Goal: Task Accomplishment & Management: Complete application form

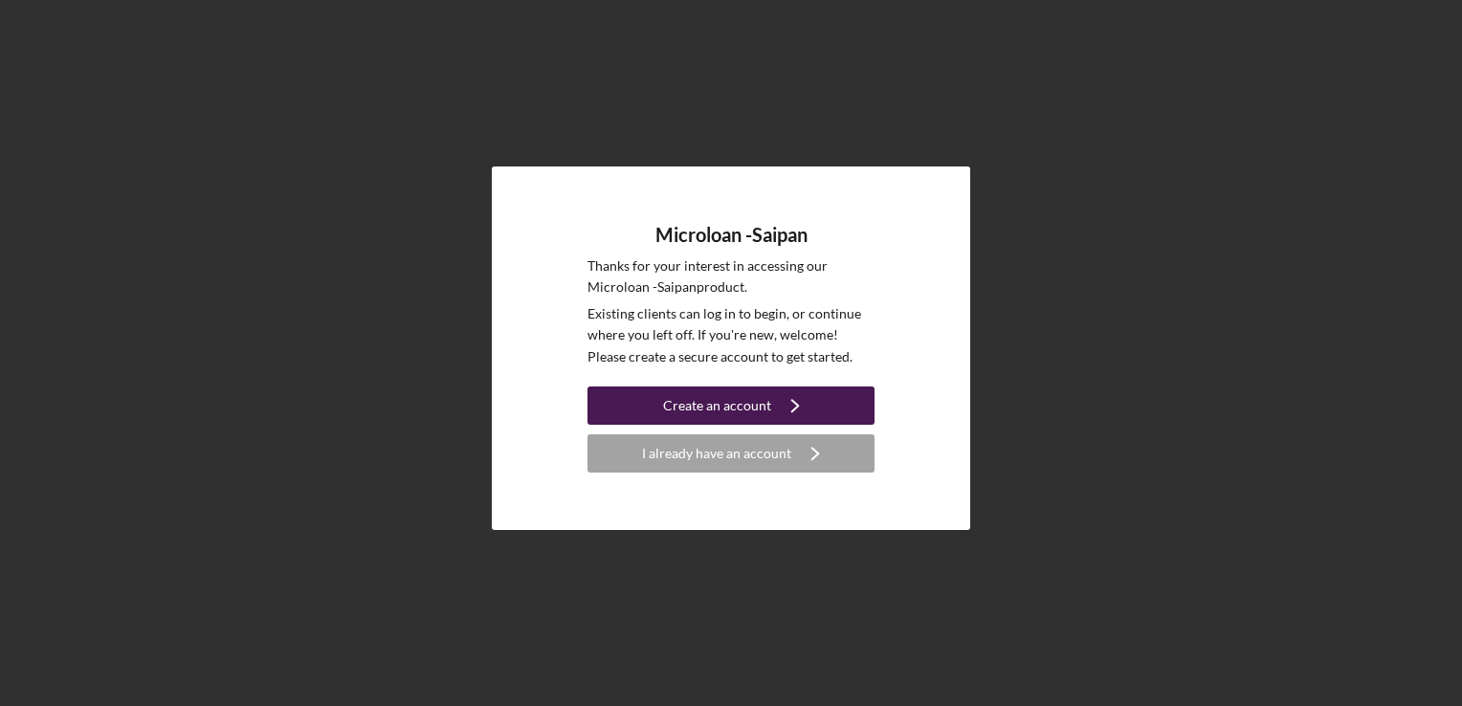
click at [788, 408] on icon "Icon/Navigate" at bounding box center [795, 406] width 48 height 48
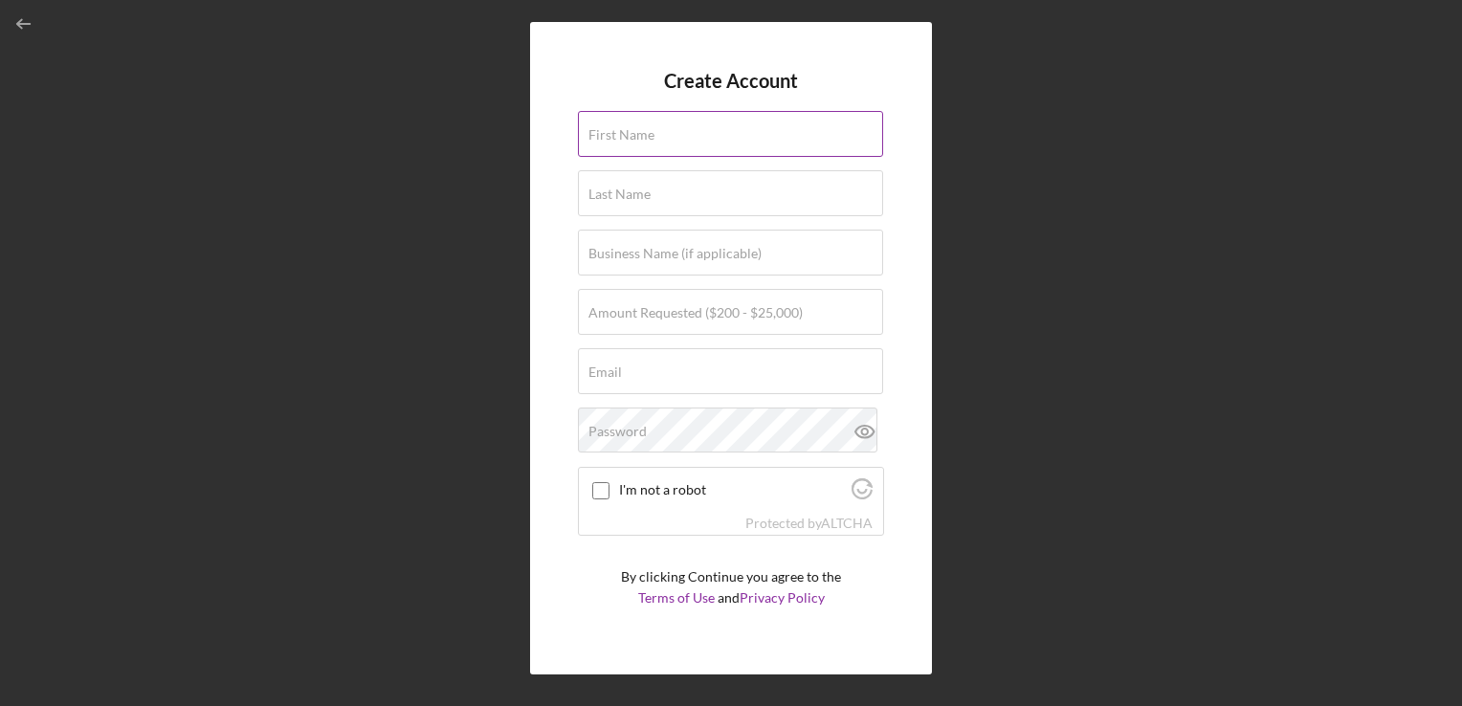
click at [647, 139] on label "First Name" at bounding box center [621, 134] width 66 height 15
click at [647, 139] on input "First Name" at bounding box center [730, 134] width 305 height 46
click at [670, 267] on input "Business Name (if applicable)" at bounding box center [730, 253] width 305 height 46
type input "BSEA, Inc."
type input "in"
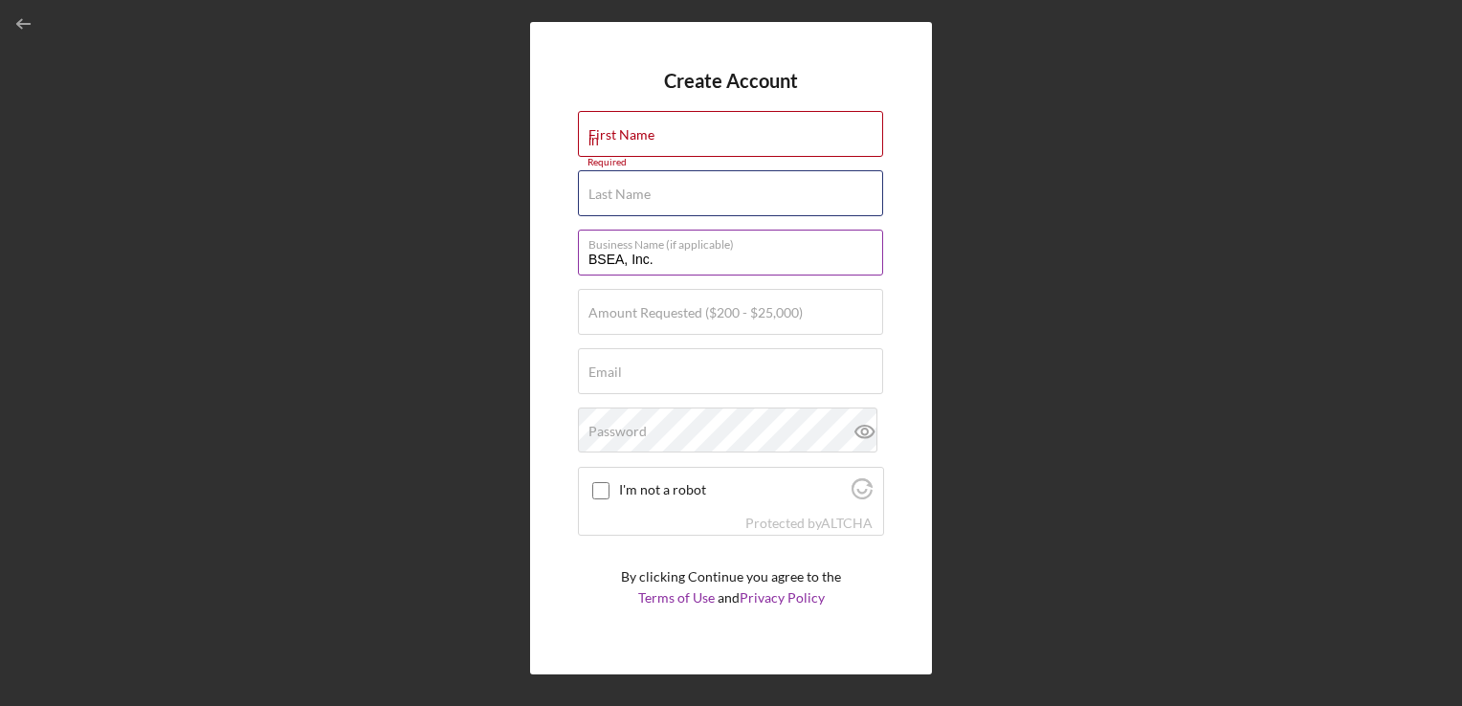
type input "Hwang"
type input "[EMAIL_ADDRESS][DOMAIN_NAME]"
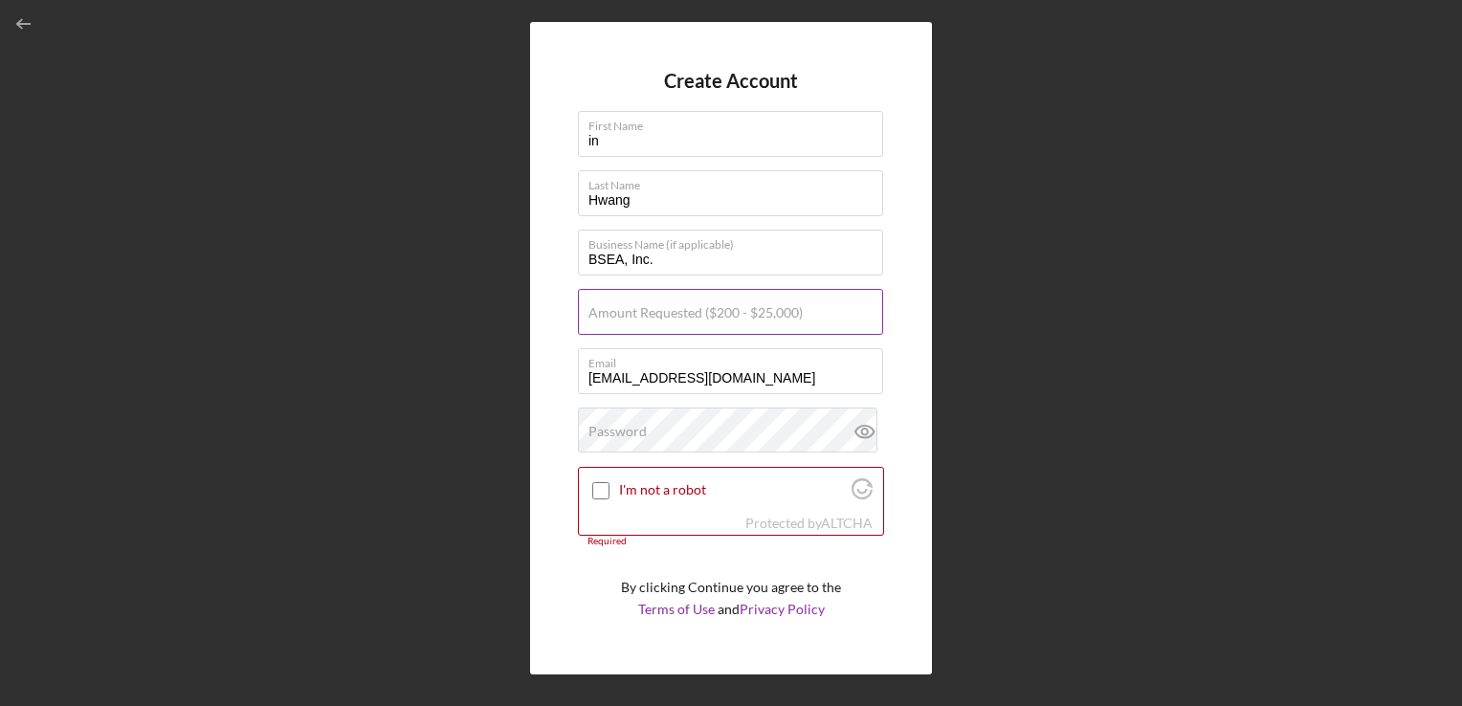
click at [670, 312] on label "Amount Requested ($200 - $25,000)" at bounding box center [695, 312] width 214 height 15
click at [670, 312] on input "Amount Requested ($200 - $25,000)" at bounding box center [730, 312] width 305 height 46
type input "$20,000"
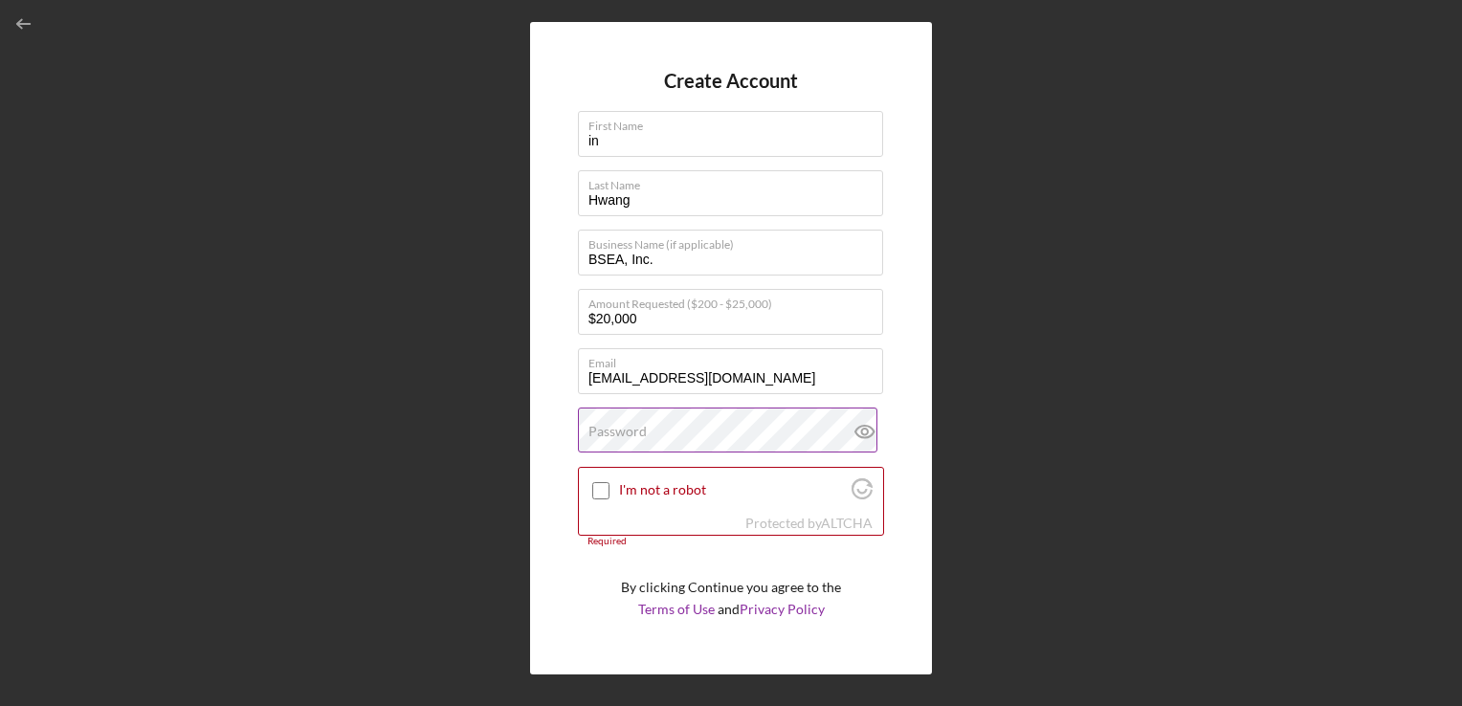
click at [644, 433] on label "Password" at bounding box center [617, 431] width 58 height 15
click at [603, 489] on input "I'm not a robot" at bounding box center [600, 490] width 17 height 17
checkbox input "true"
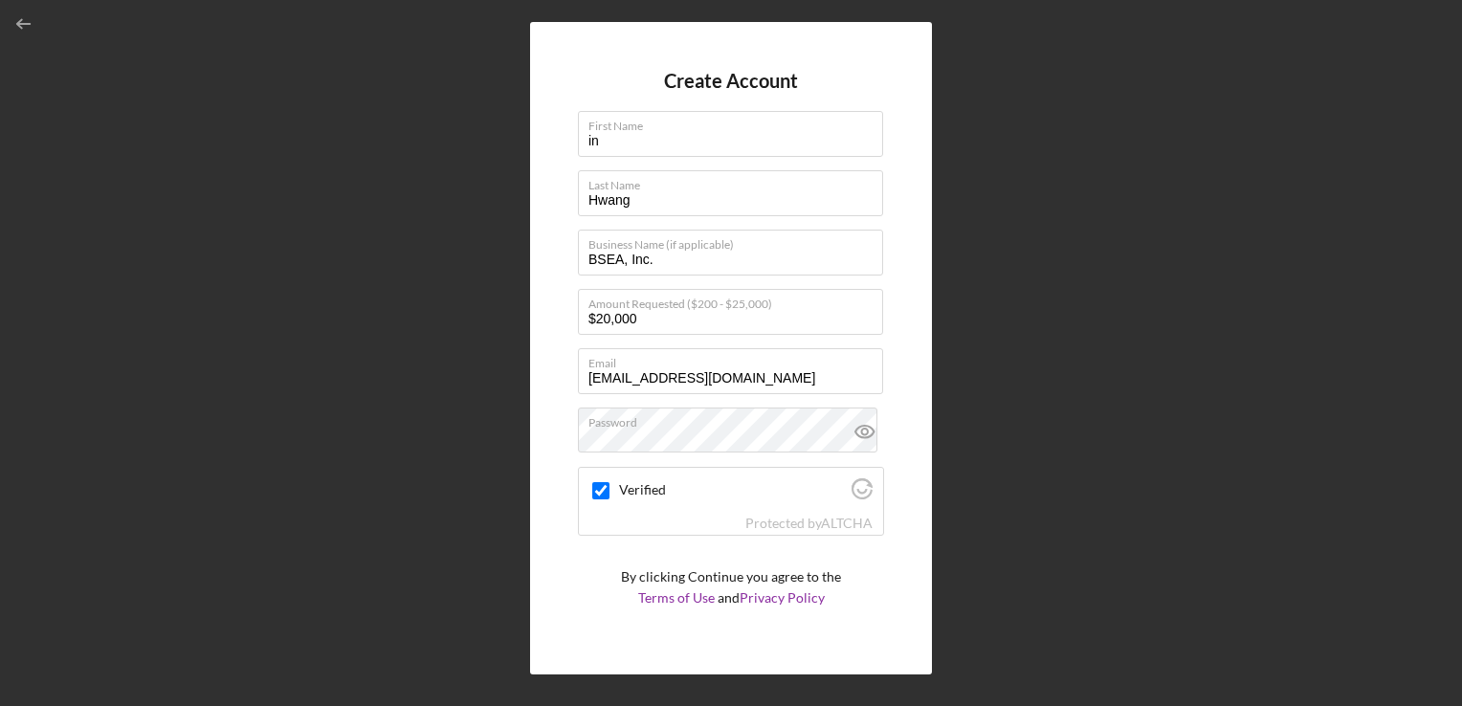
scroll to position [38, 0]
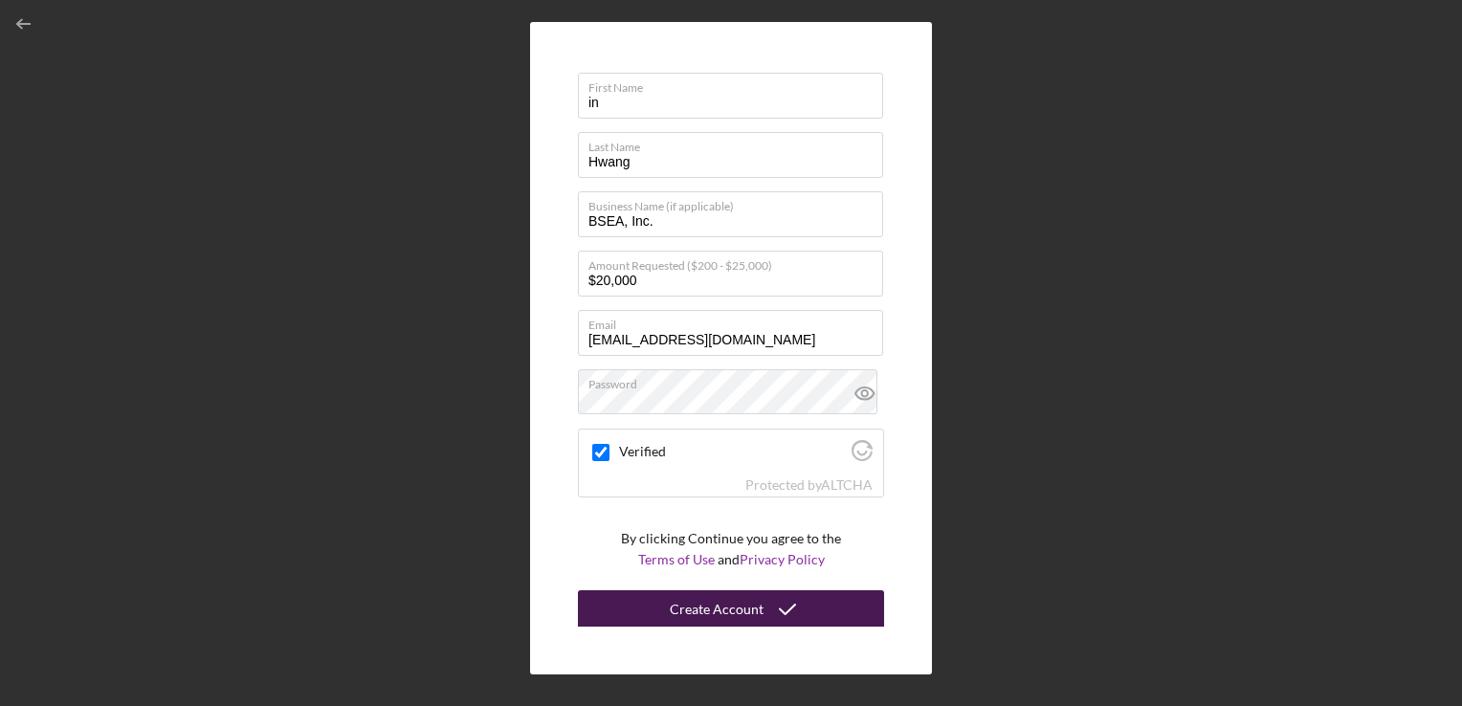
click at [719, 613] on div "Create Account" at bounding box center [717, 609] width 94 height 38
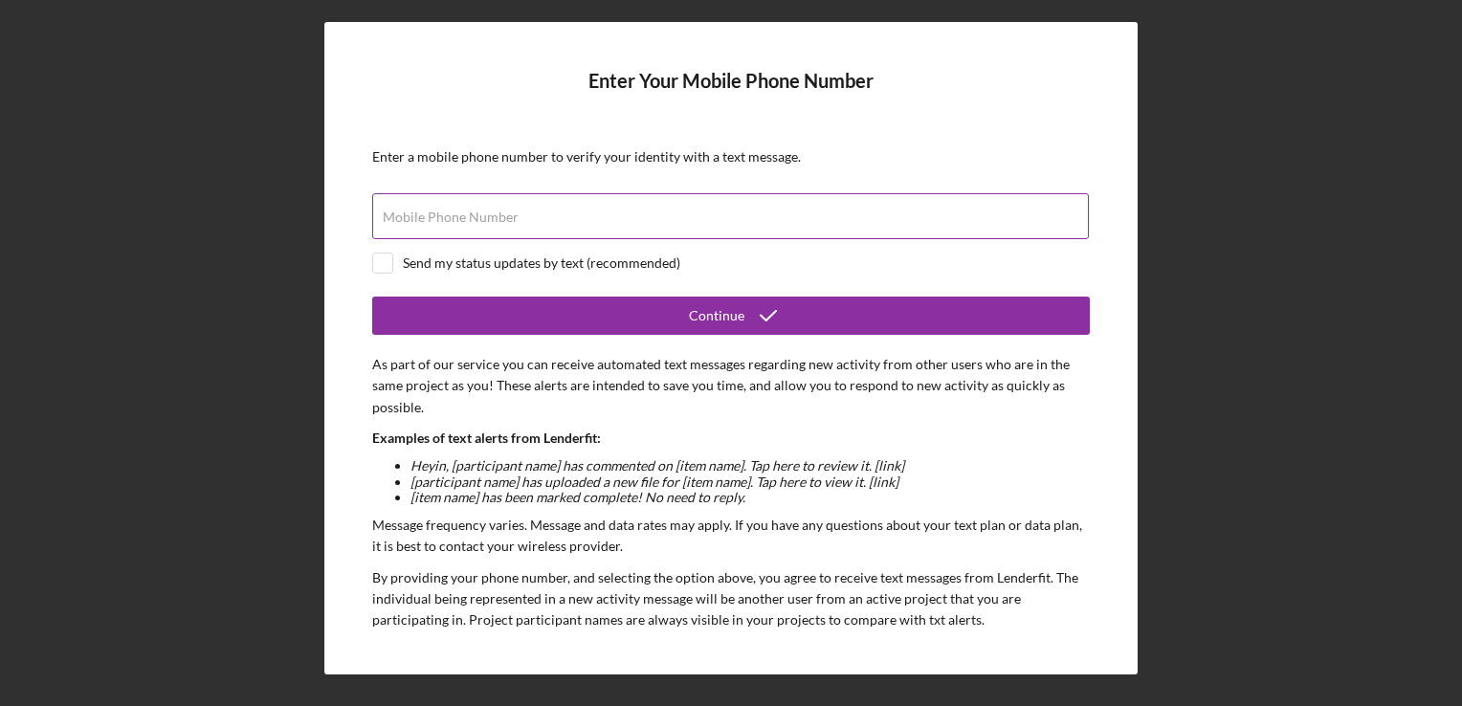
click at [439, 219] on label "Mobile Phone Number" at bounding box center [451, 217] width 136 height 15
click at [439, 219] on input "Mobile Phone Number" at bounding box center [730, 216] width 717 height 46
type input "[PHONE_NUMBER]"
click at [383, 262] on input "checkbox" at bounding box center [382, 263] width 19 height 19
checkbox input "true"
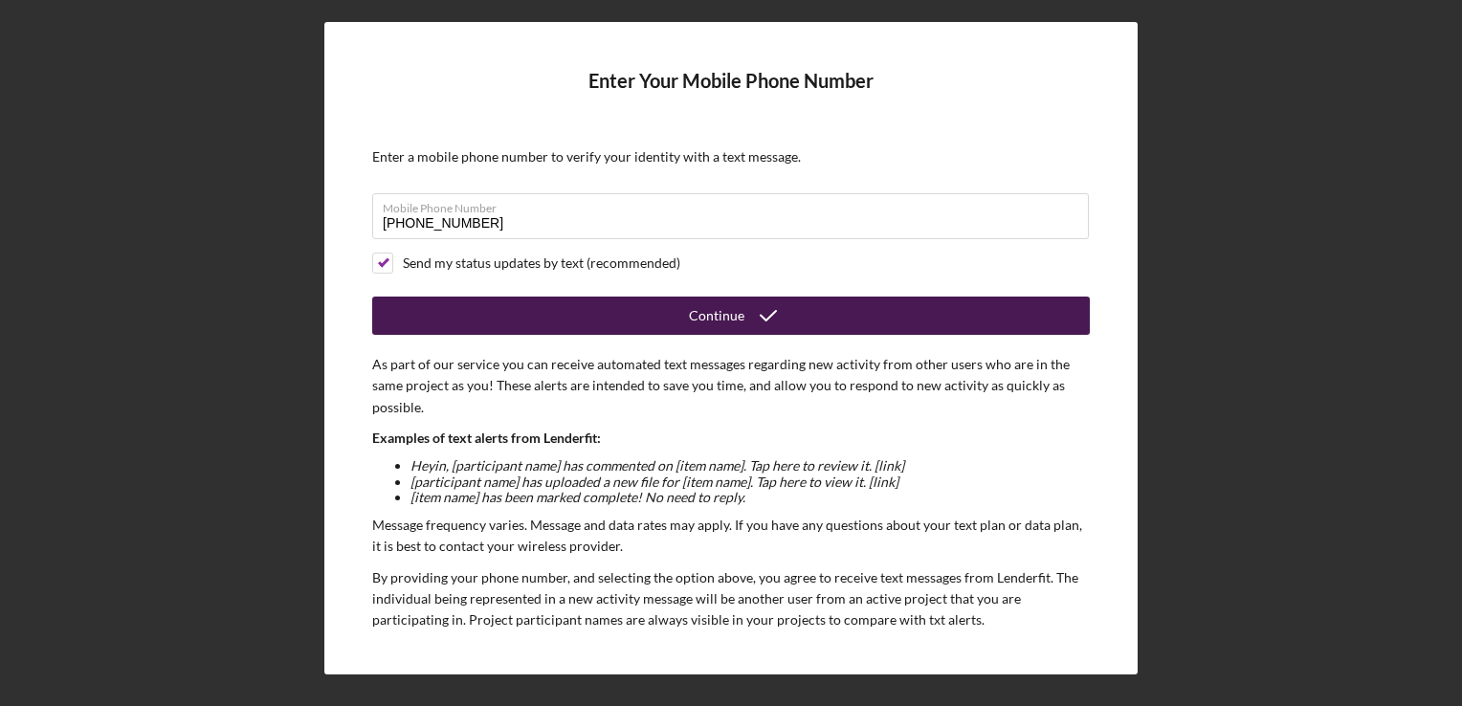
click at [703, 321] on div "Continue" at bounding box center [716, 316] width 55 height 38
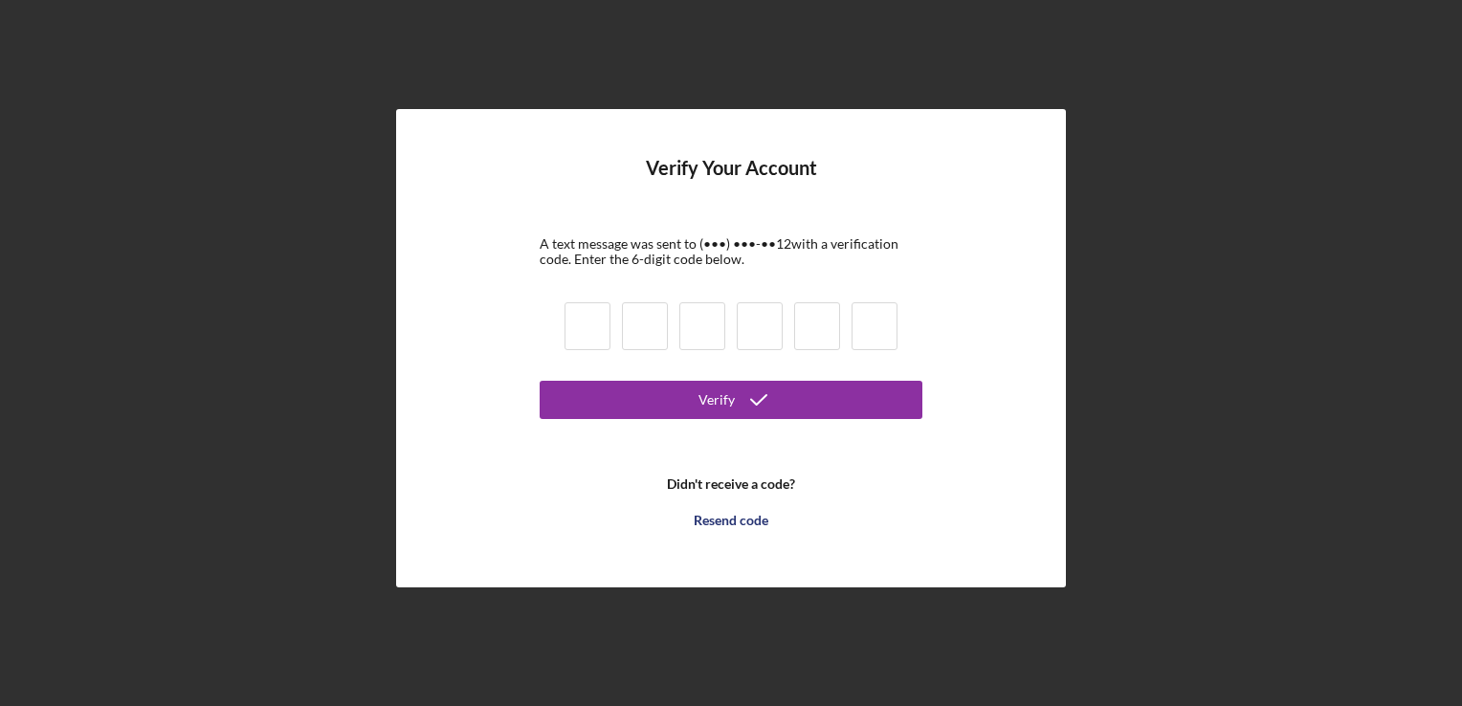
click at [592, 328] on input at bounding box center [587, 326] width 46 height 48
type input "4"
type input "3"
type input "2"
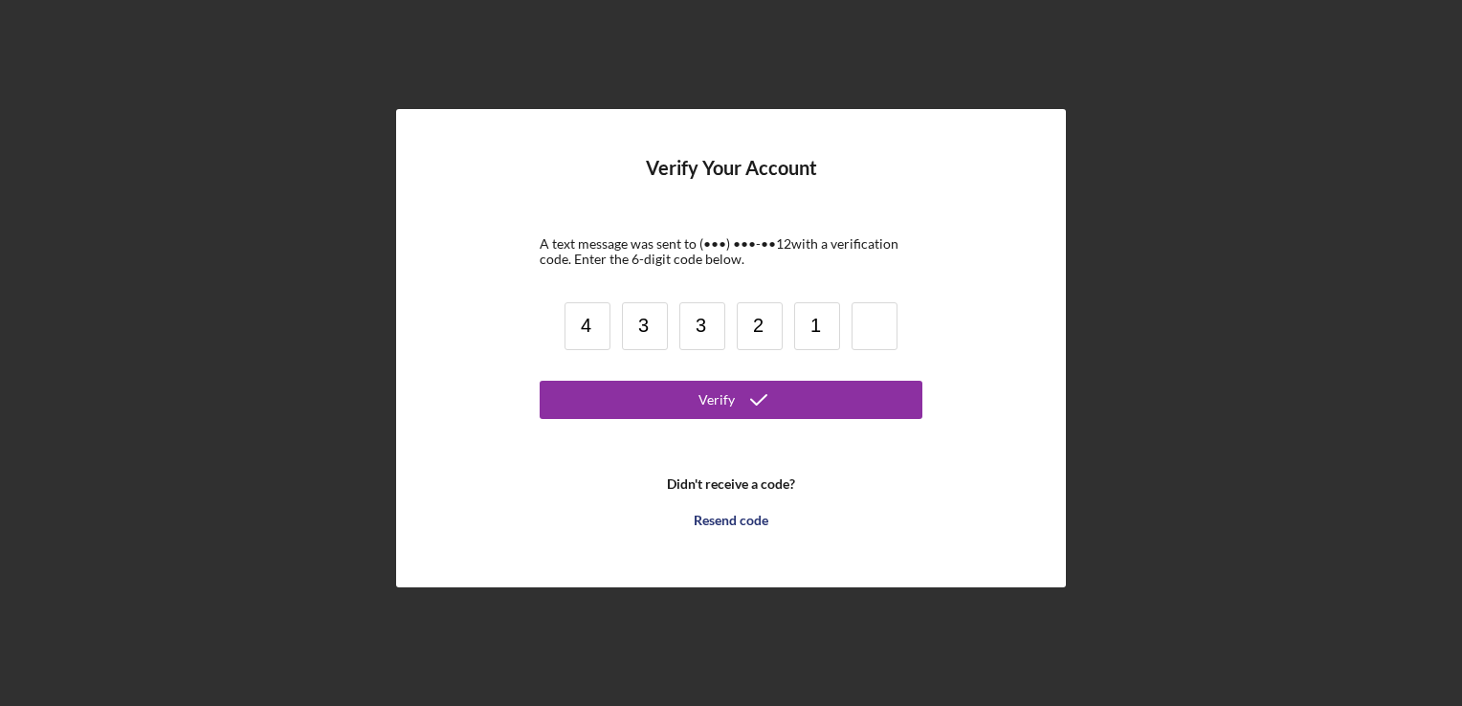
type input "1"
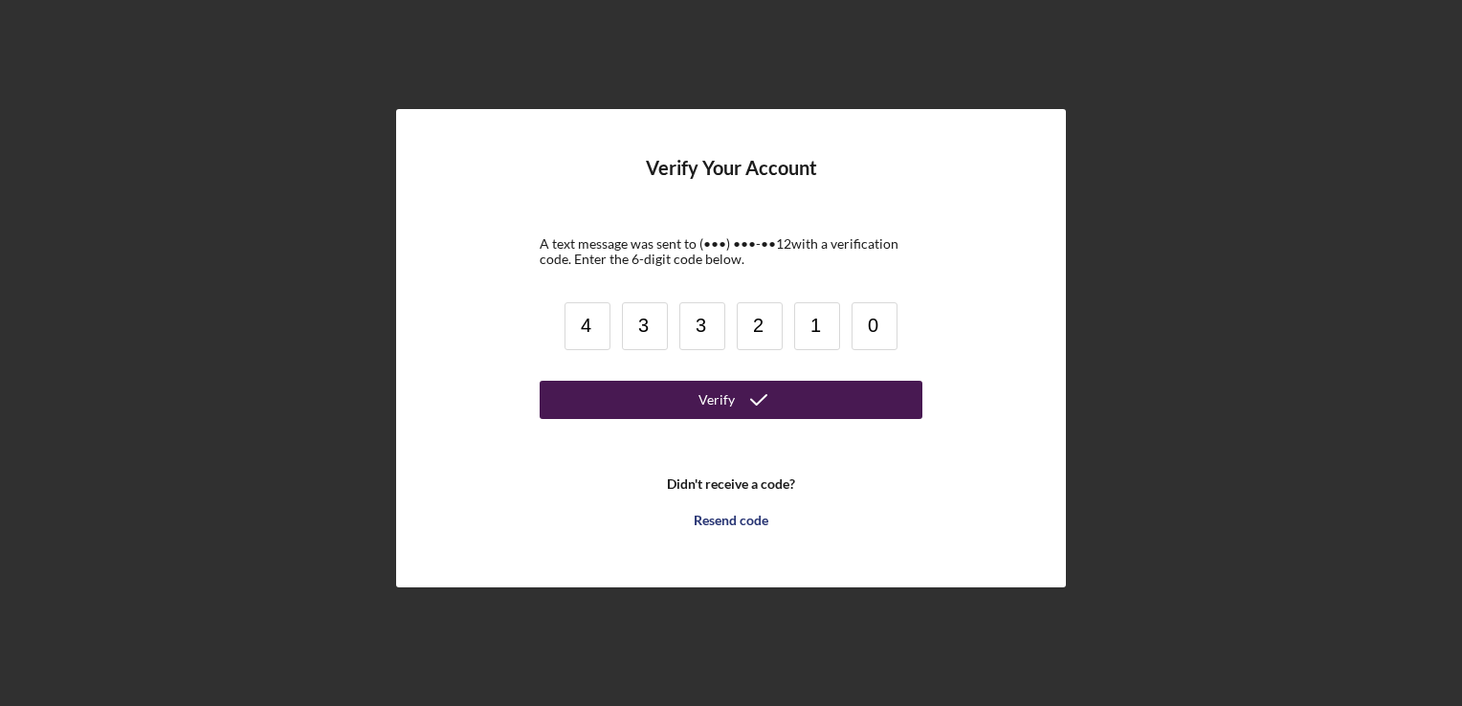
type input "0"
click at [732, 394] on div "Verify" at bounding box center [716, 400] width 36 height 38
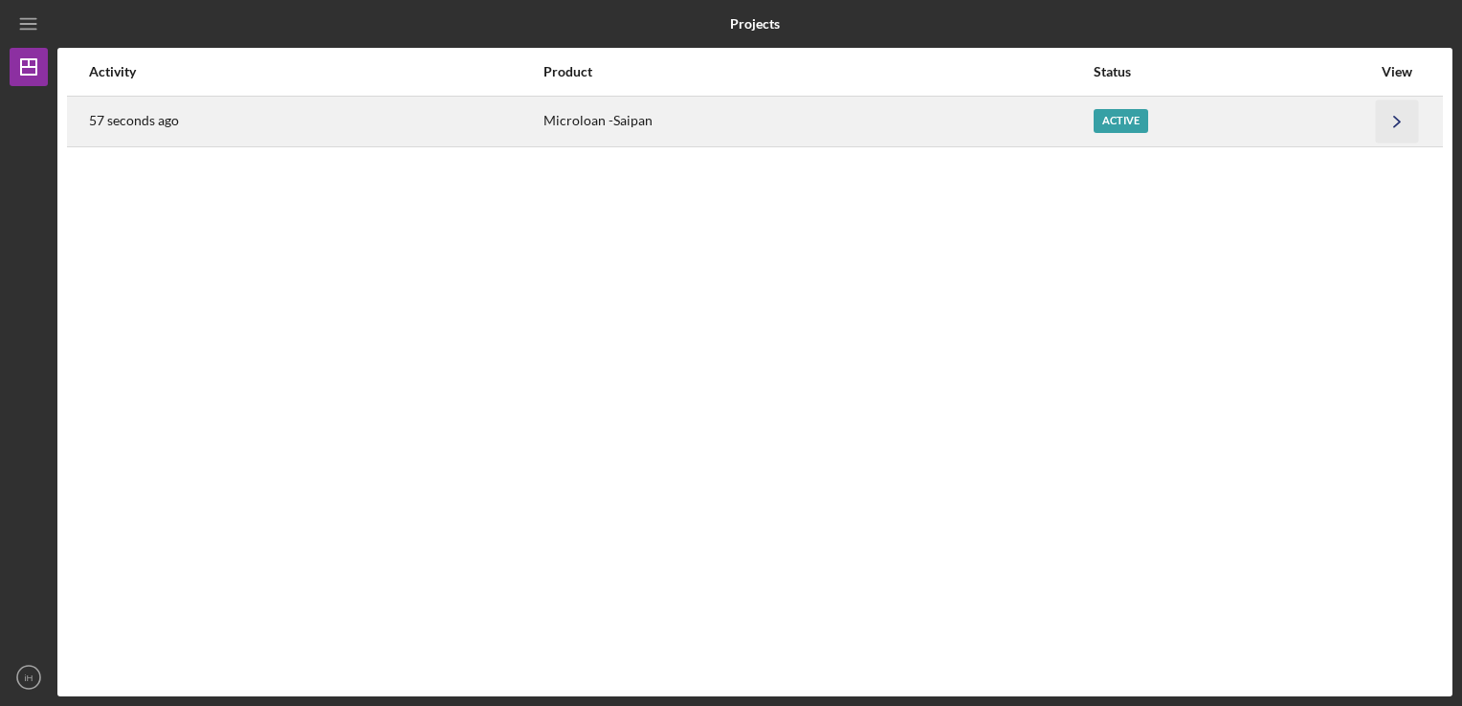
click at [1401, 118] on icon "Icon/Navigate" at bounding box center [1397, 120] width 43 height 43
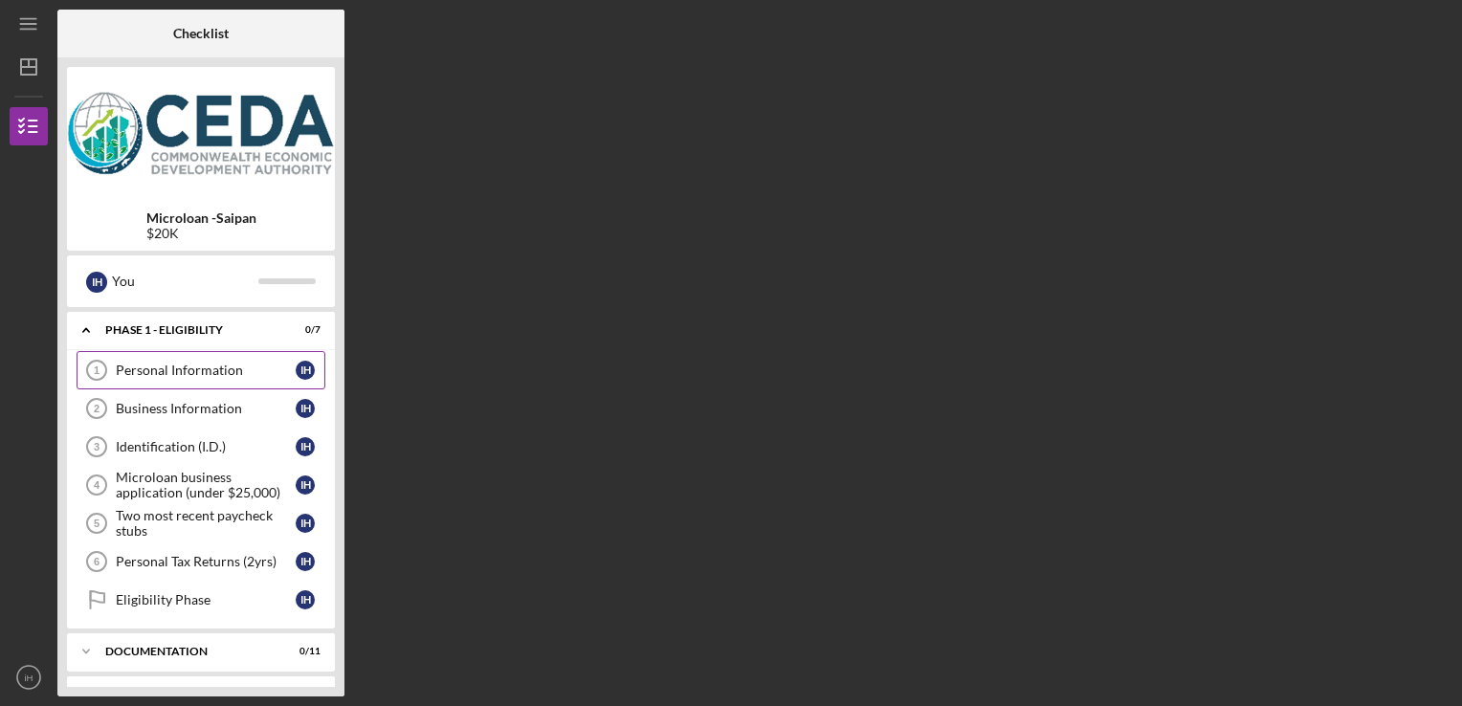
click at [187, 375] on div "Personal Information" at bounding box center [206, 370] width 180 height 15
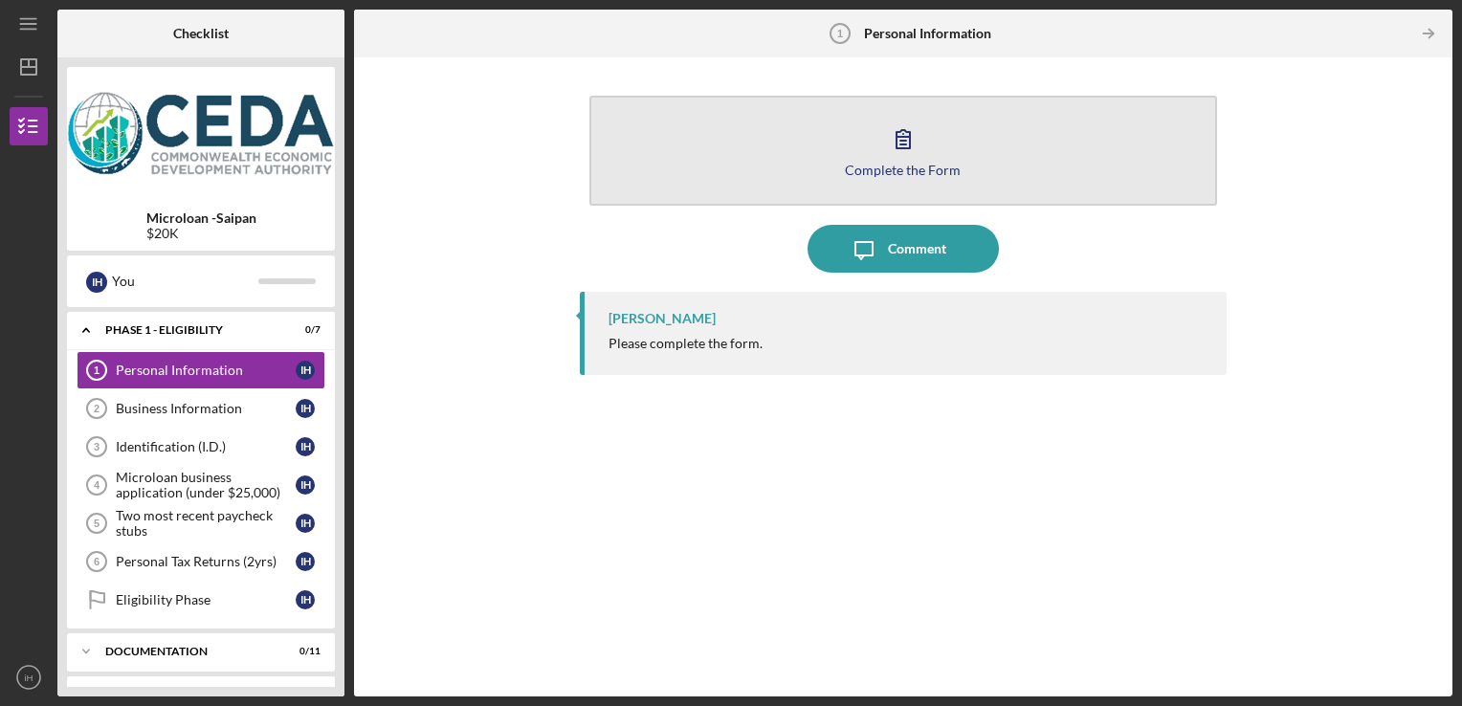
click at [902, 139] on icon "button" at bounding box center [903, 139] width 48 height 48
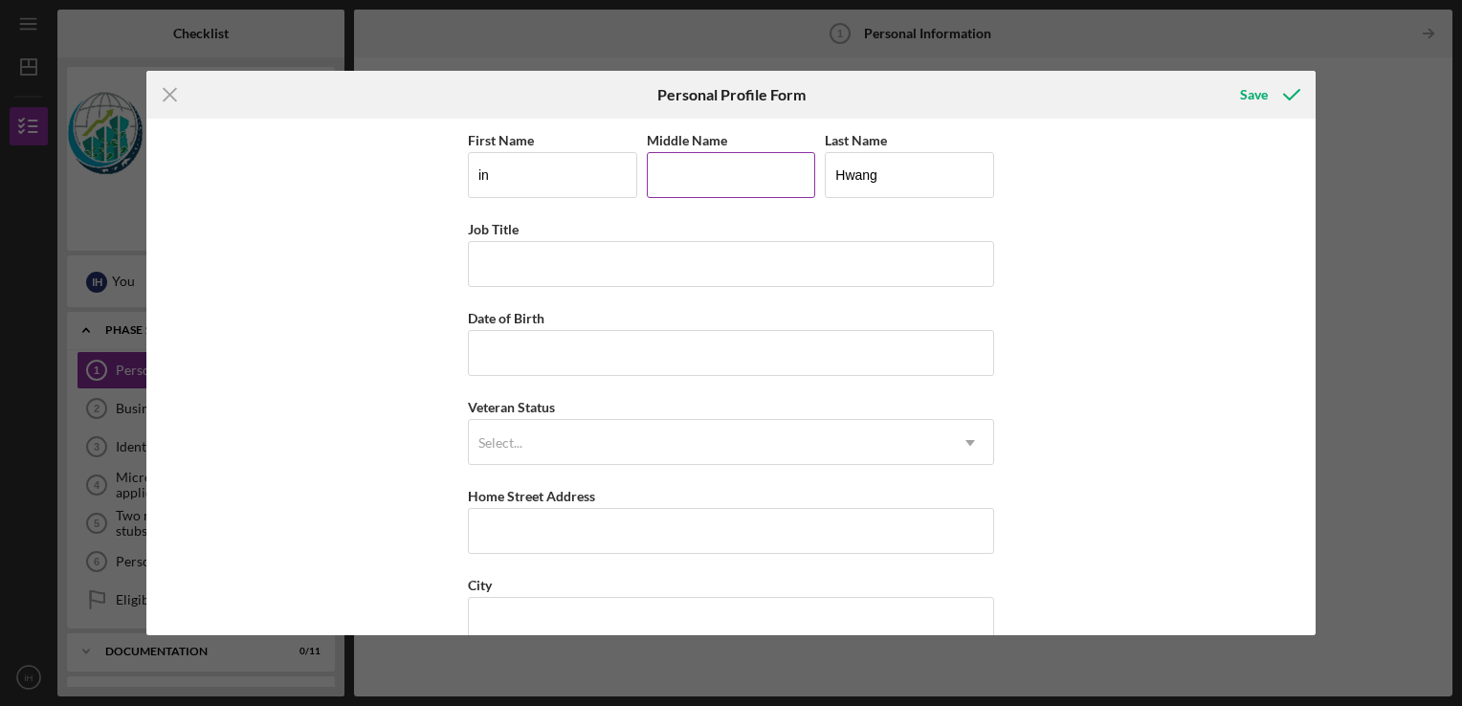
click at [700, 177] on input "Middle Name" at bounding box center [731, 175] width 169 height 46
type input "Taek"
type input "PMB 789 P O Box 10000"
type input "Saipan"
type input "96950"
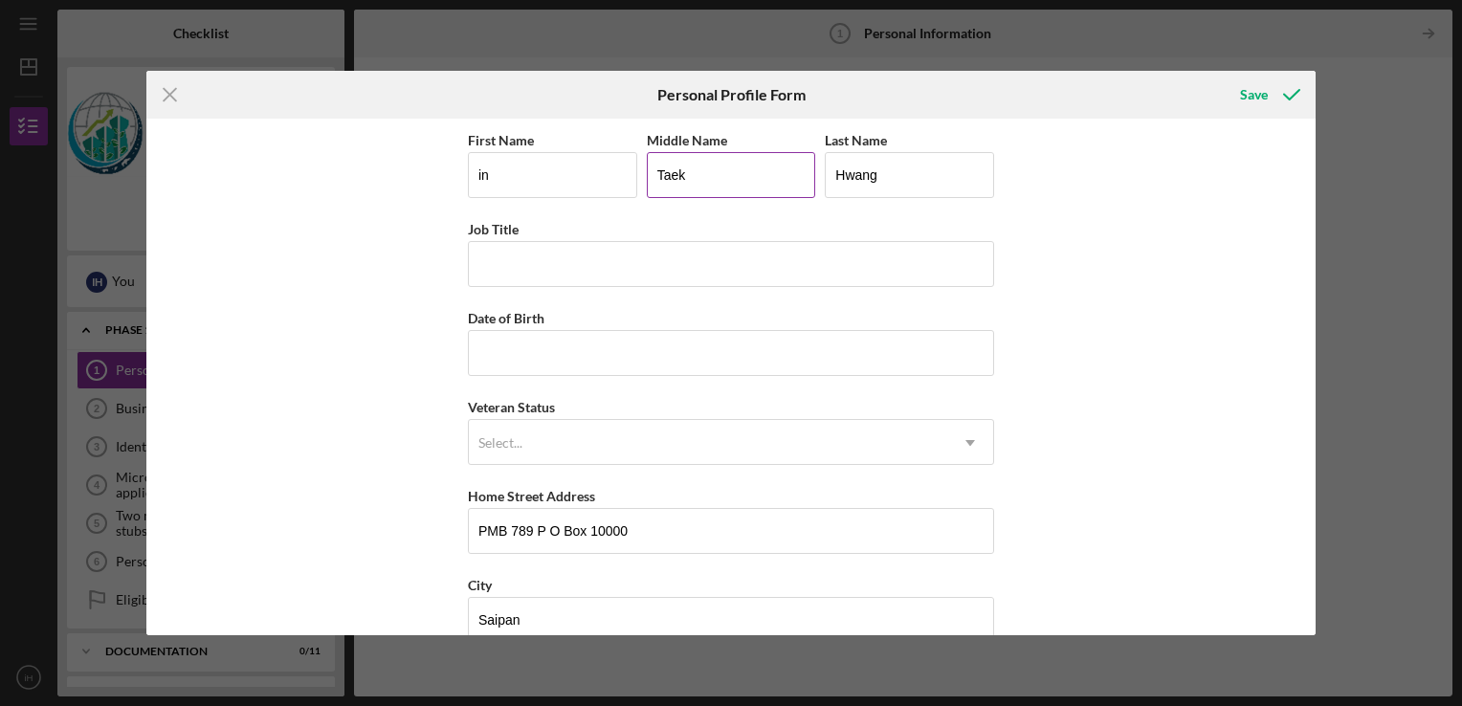
type input "MP"
type input "Taek"
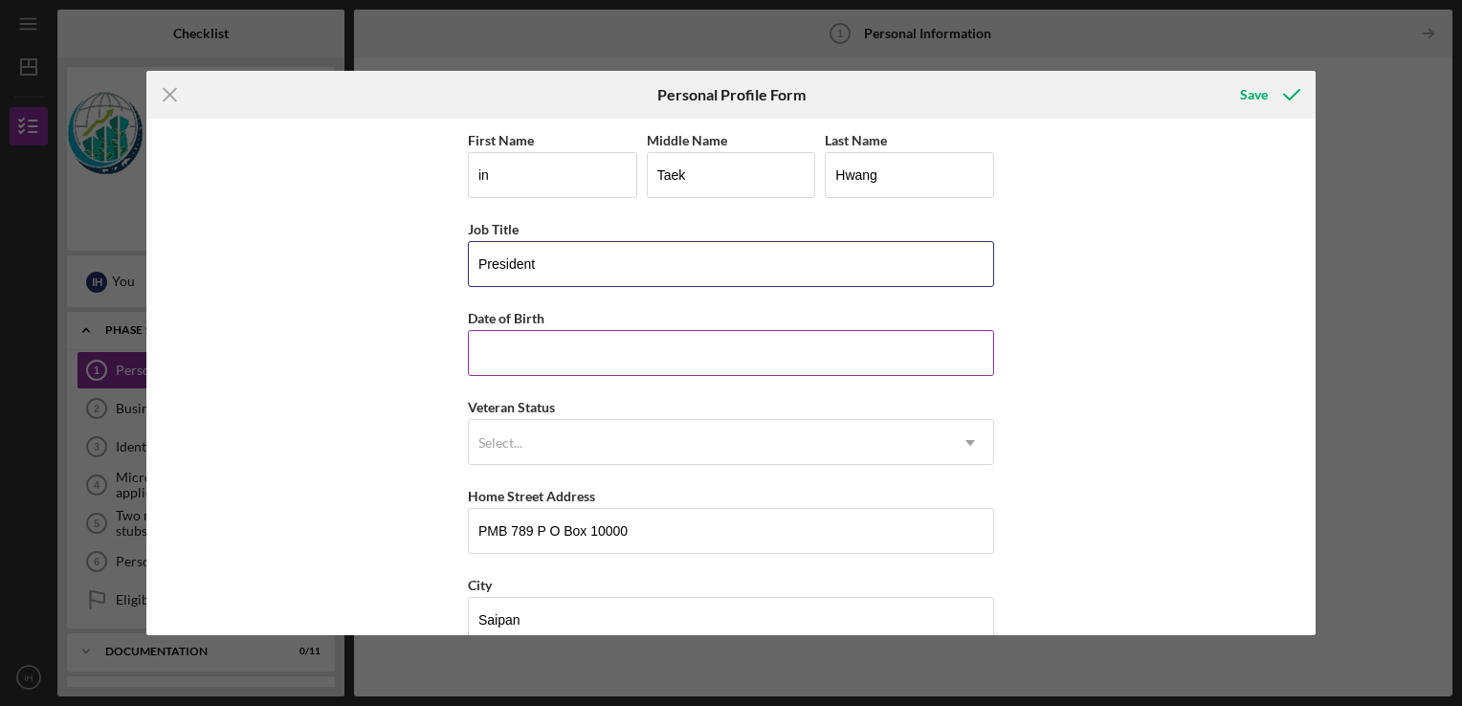
type input "President"
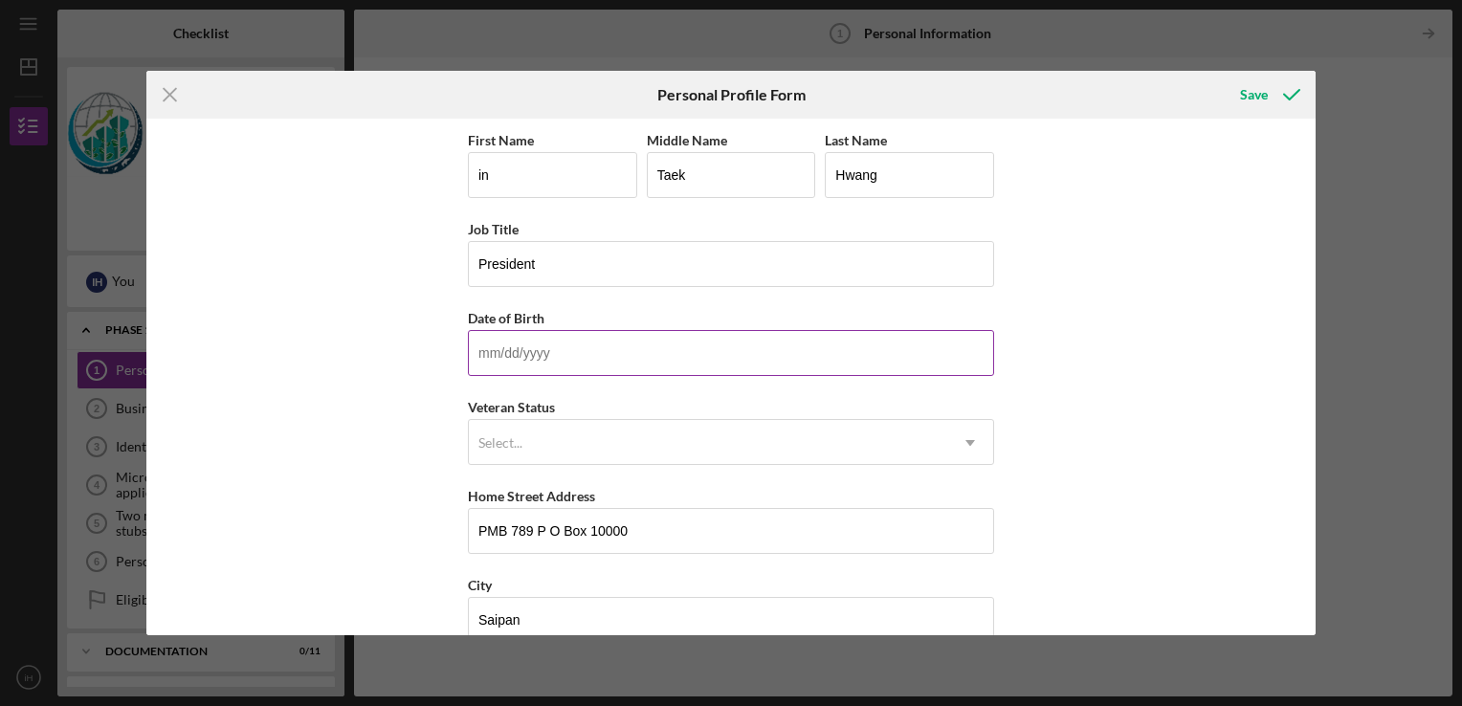
click at [546, 358] on input "Date of Birth" at bounding box center [731, 353] width 526 height 46
type input "[DATE]"
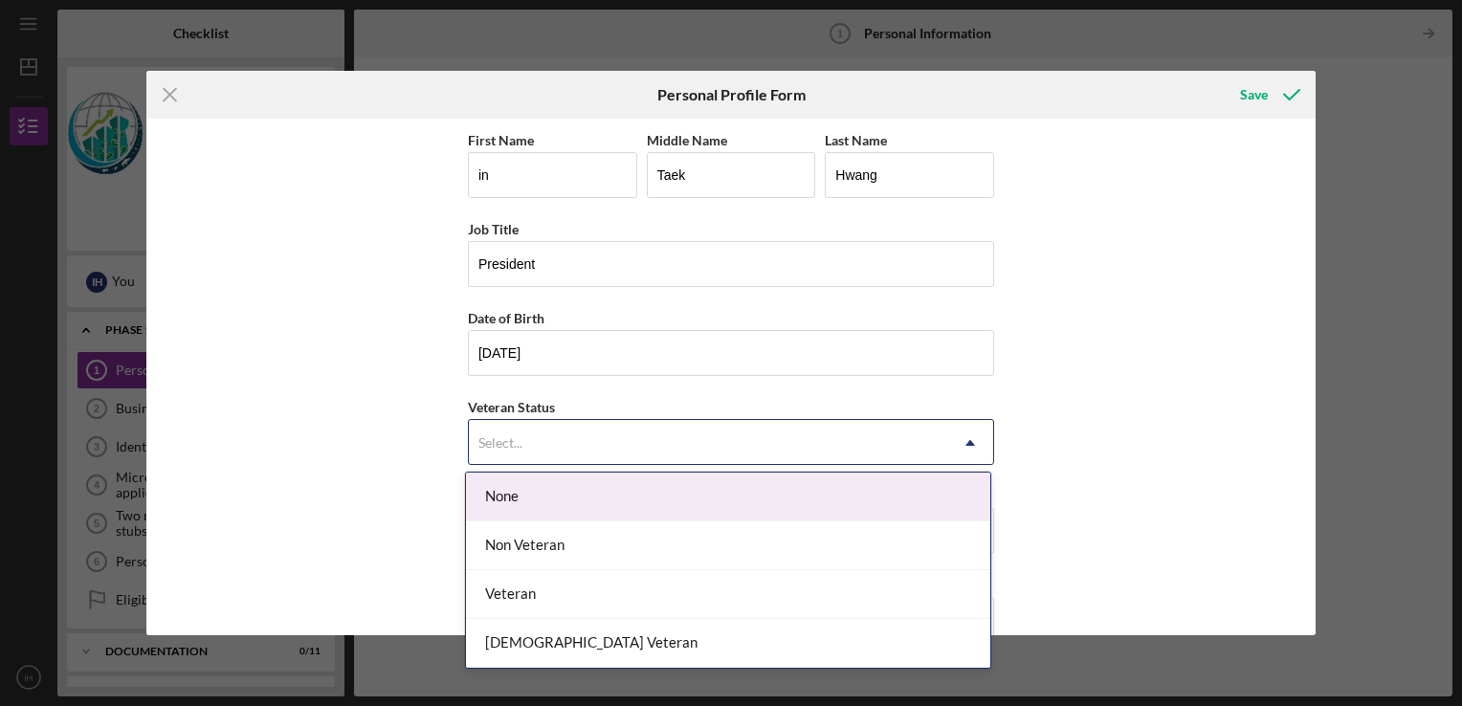
click at [534, 436] on div "Select..." at bounding box center [708, 443] width 478 height 44
click at [522, 492] on div "None" at bounding box center [728, 497] width 524 height 49
click at [527, 441] on div "Select..." at bounding box center [708, 443] width 478 height 44
click at [503, 495] on div "None" at bounding box center [728, 497] width 524 height 49
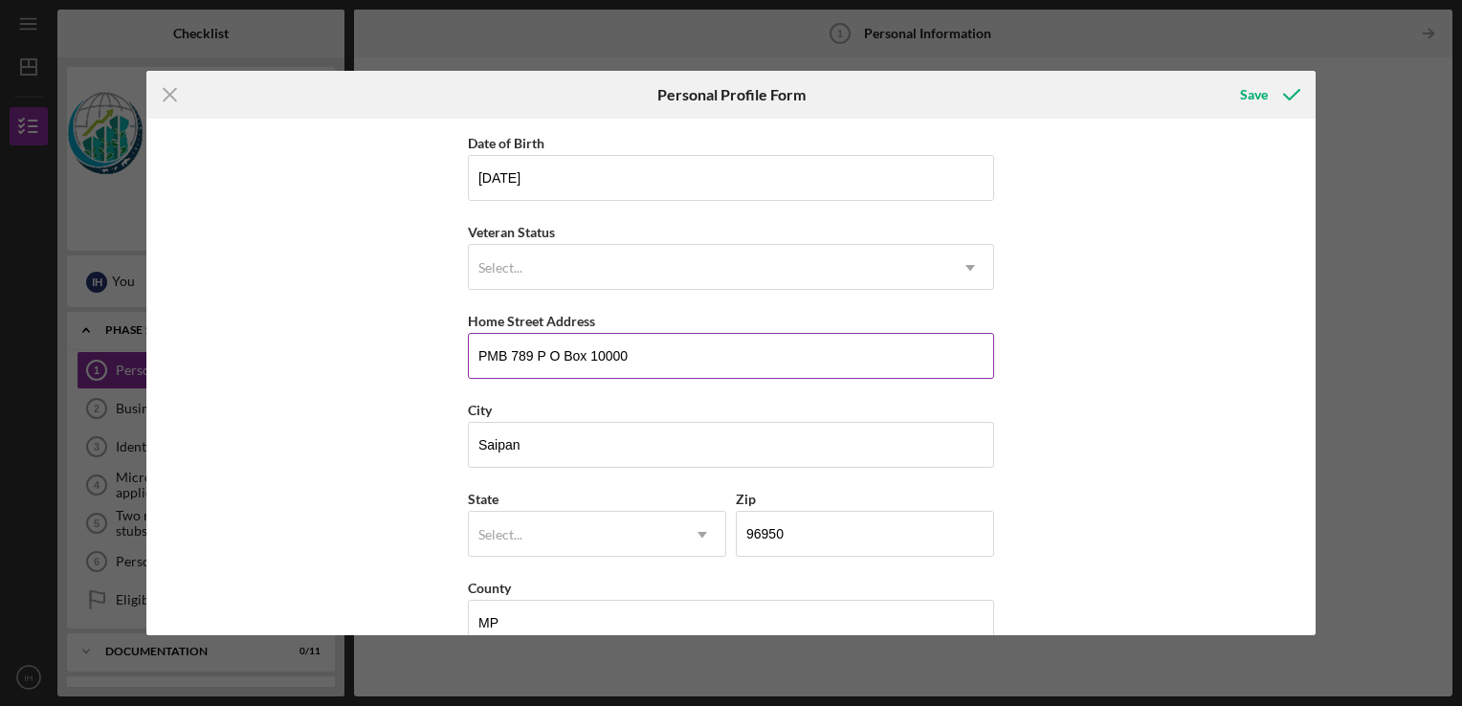
scroll to position [176, 0]
click at [530, 352] on input "PMB 789 P O Box 10000" at bounding box center [731, 355] width 526 height 46
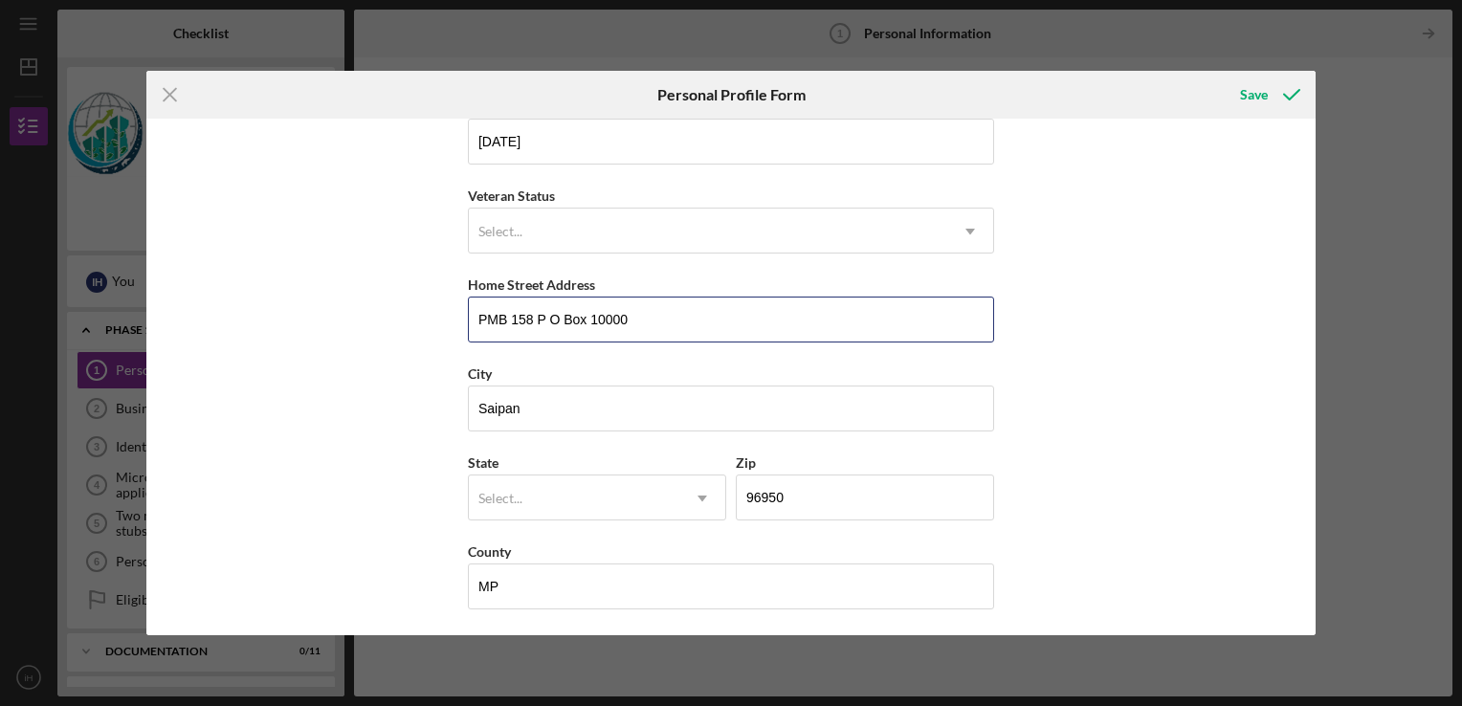
scroll to position [0, 0]
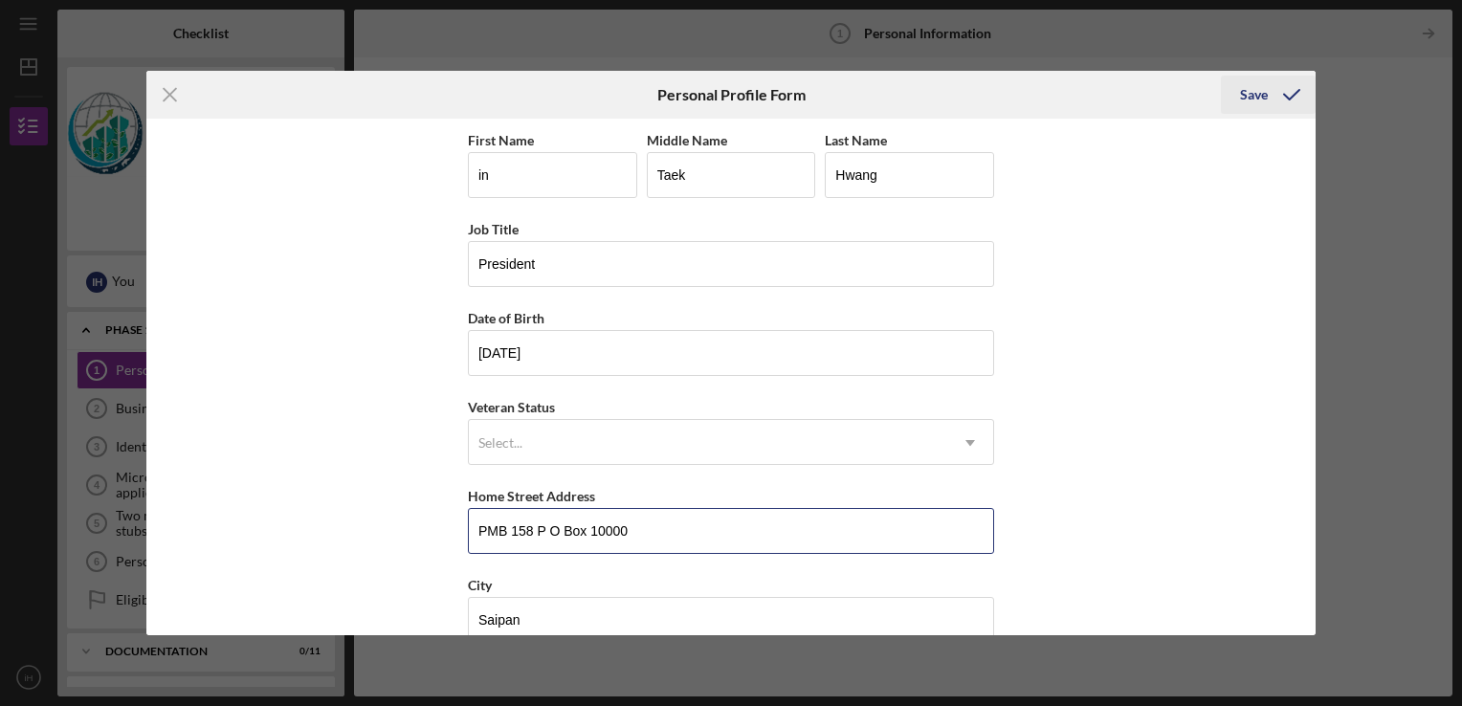
type input "PMB 158 P O Box 10000"
click at [1255, 90] on div "Save" at bounding box center [1254, 95] width 28 height 38
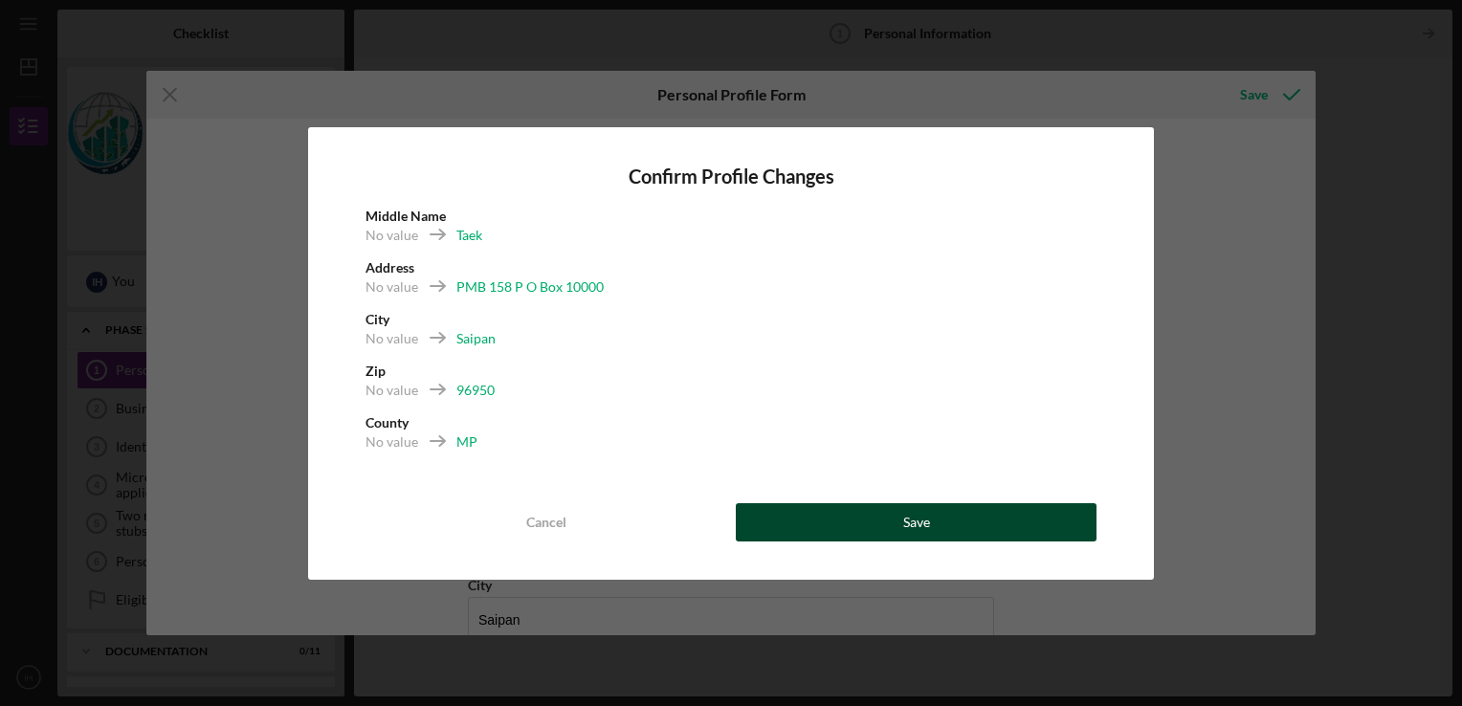
click at [917, 524] on div "Save" at bounding box center [916, 522] width 27 height 38
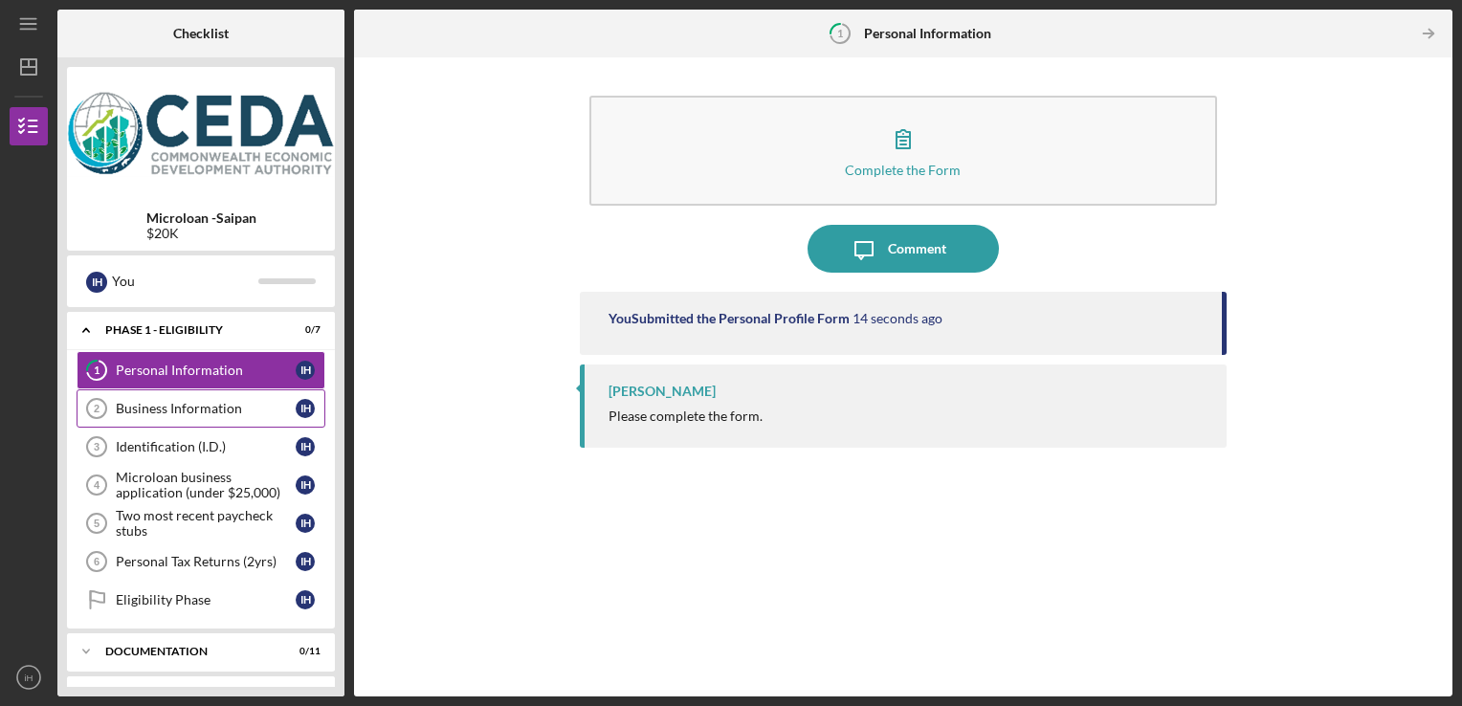
click at [197, 405] on div "Business Information" at bounding box center [206, 408] width 180 height 15
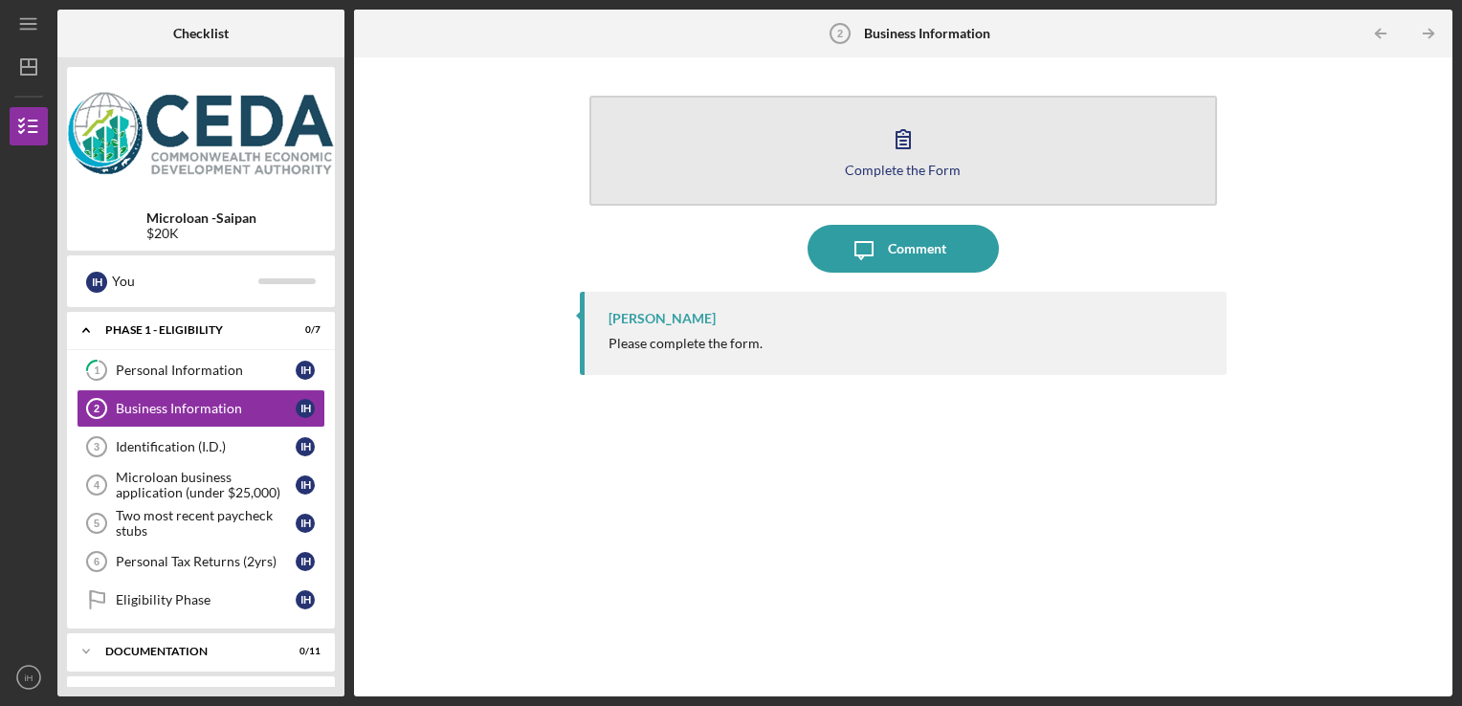
click at [905, 139] on icon "button" at bounding box center [903, 139] width 48 height 48
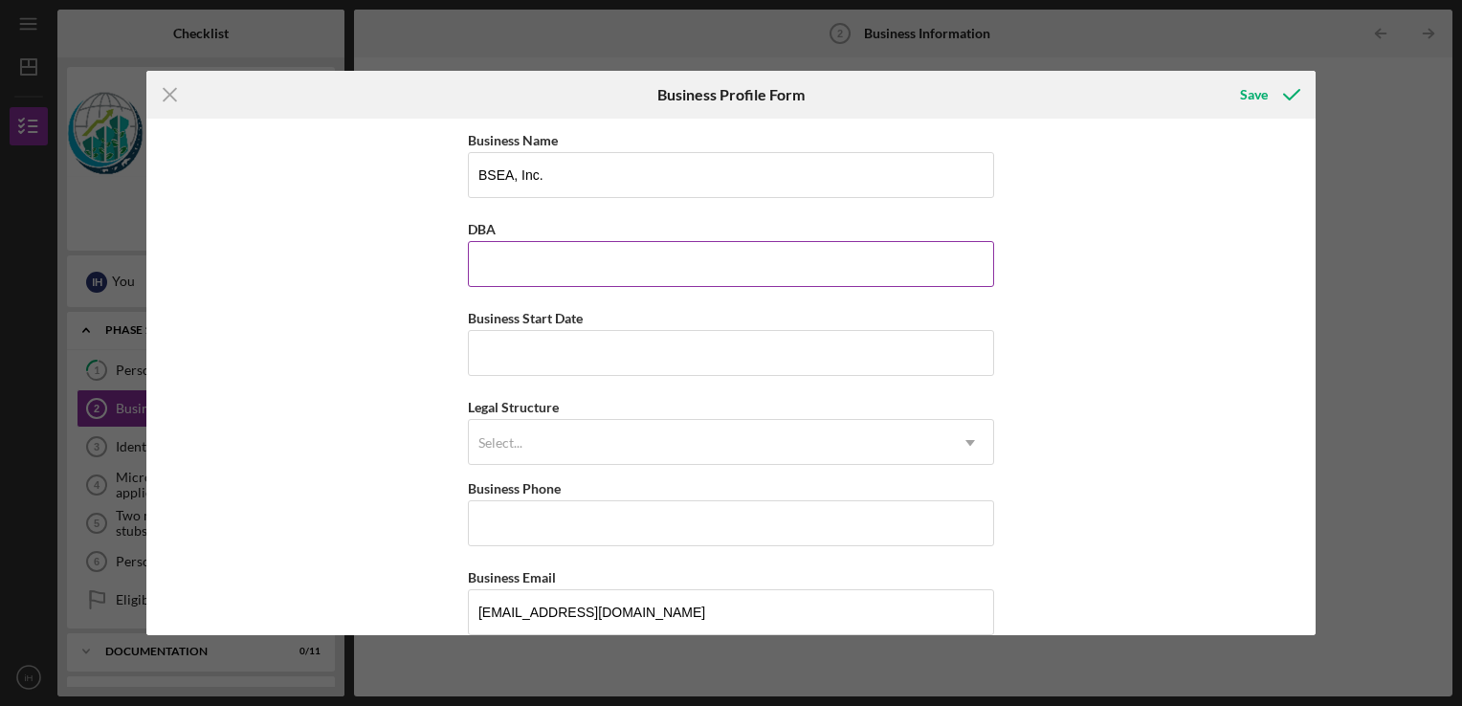
click at [538, 253] on input "DBA" at bounding box center [731, 264] width 526 height 46
type input "BSEA Sunsports"
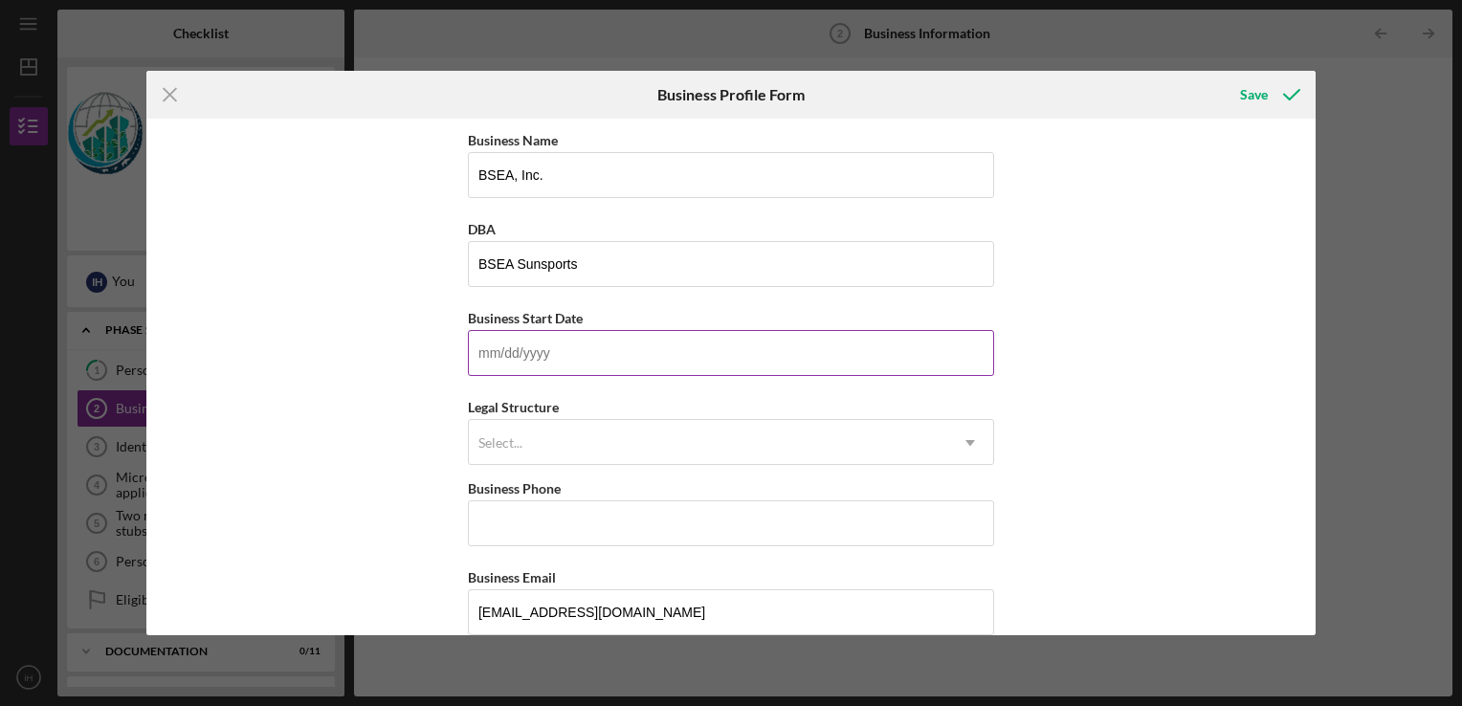
click at [519, 360] on input "Business Start Date" at bounding box center [731, 353] width 526 height 46
type input "[DATE]"
click at [518, 438] on div "Select..." at bounding box center [500, 442] width 44 height 15
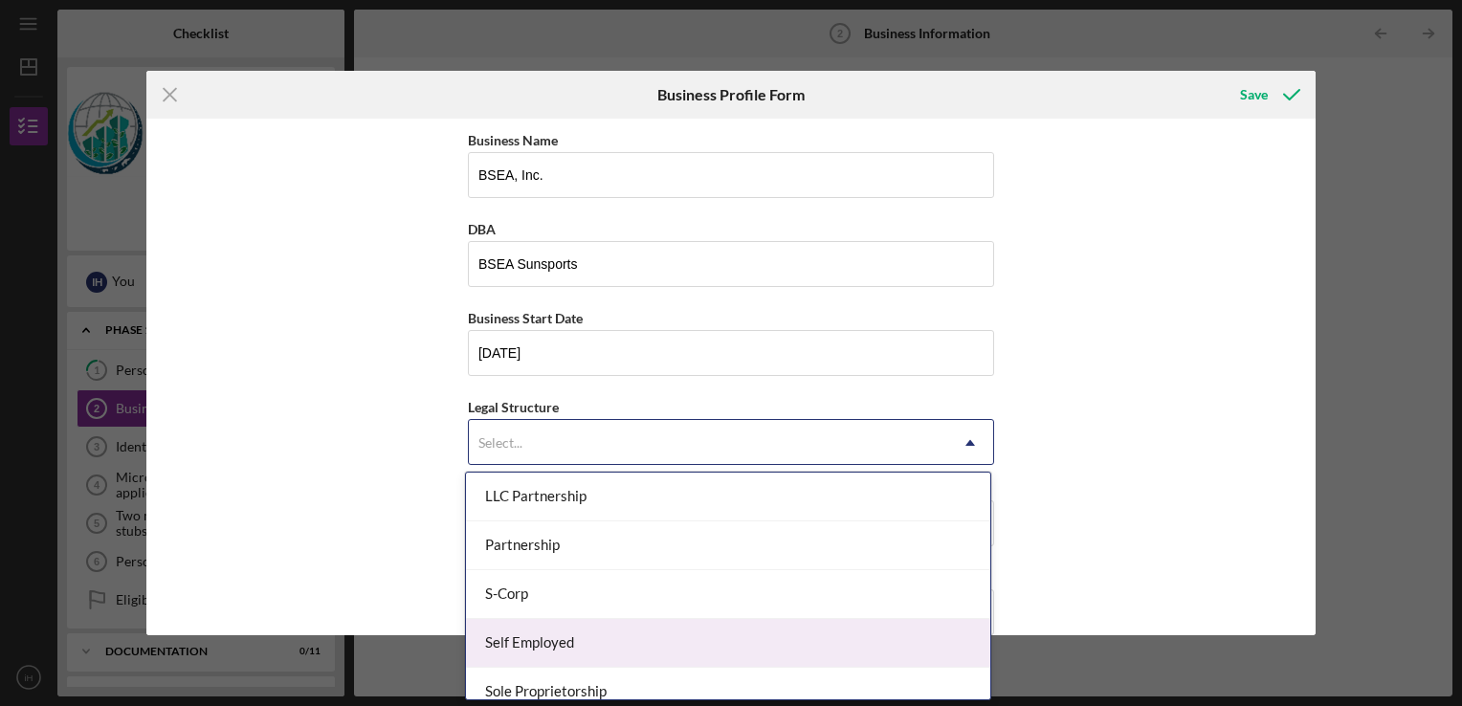
scroll to position [388, 0]
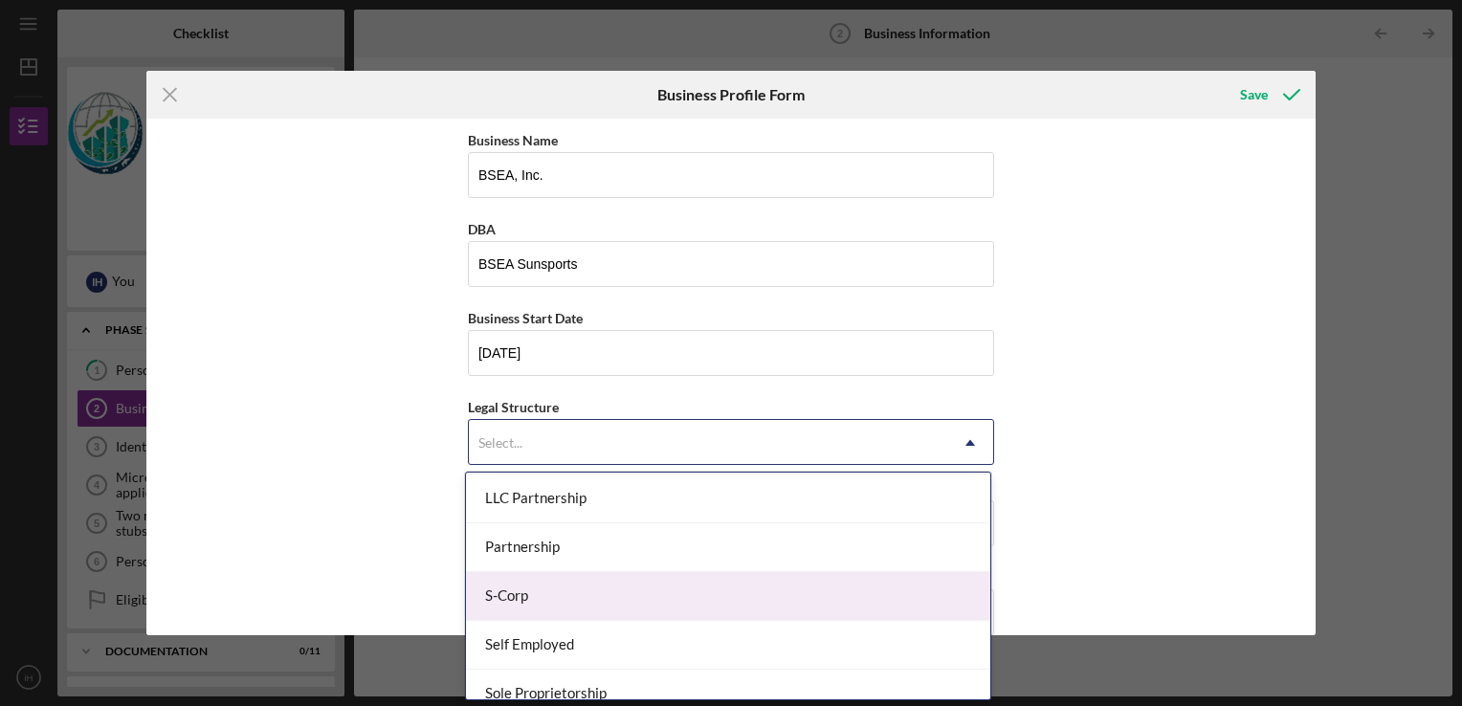
click at [541, 600] on div "S-Corp" at bounding box center [728, 596] width 524 height 49
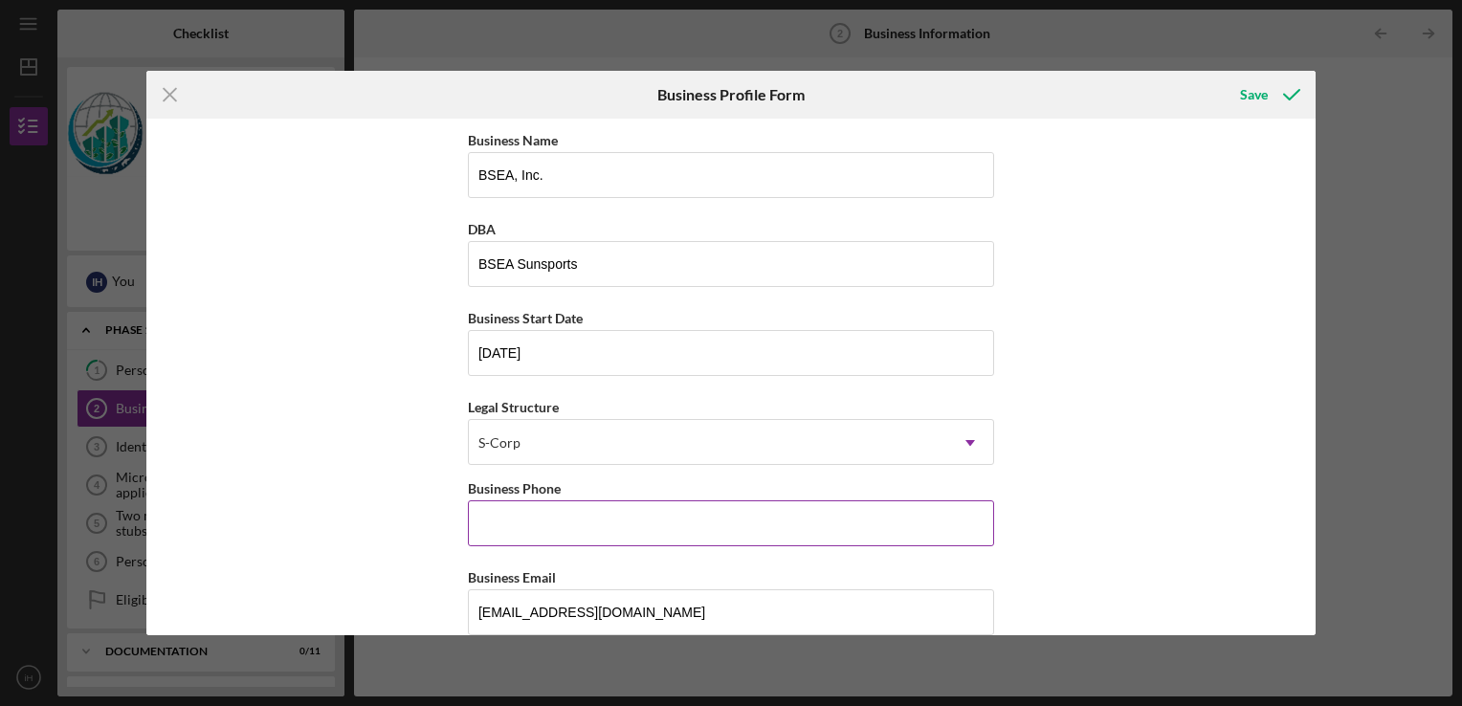
click at [552, 526] on input "Business Phone" at bounding box center [731, 523] width 526 height 46
type input "[PHONE_NUMBER]"
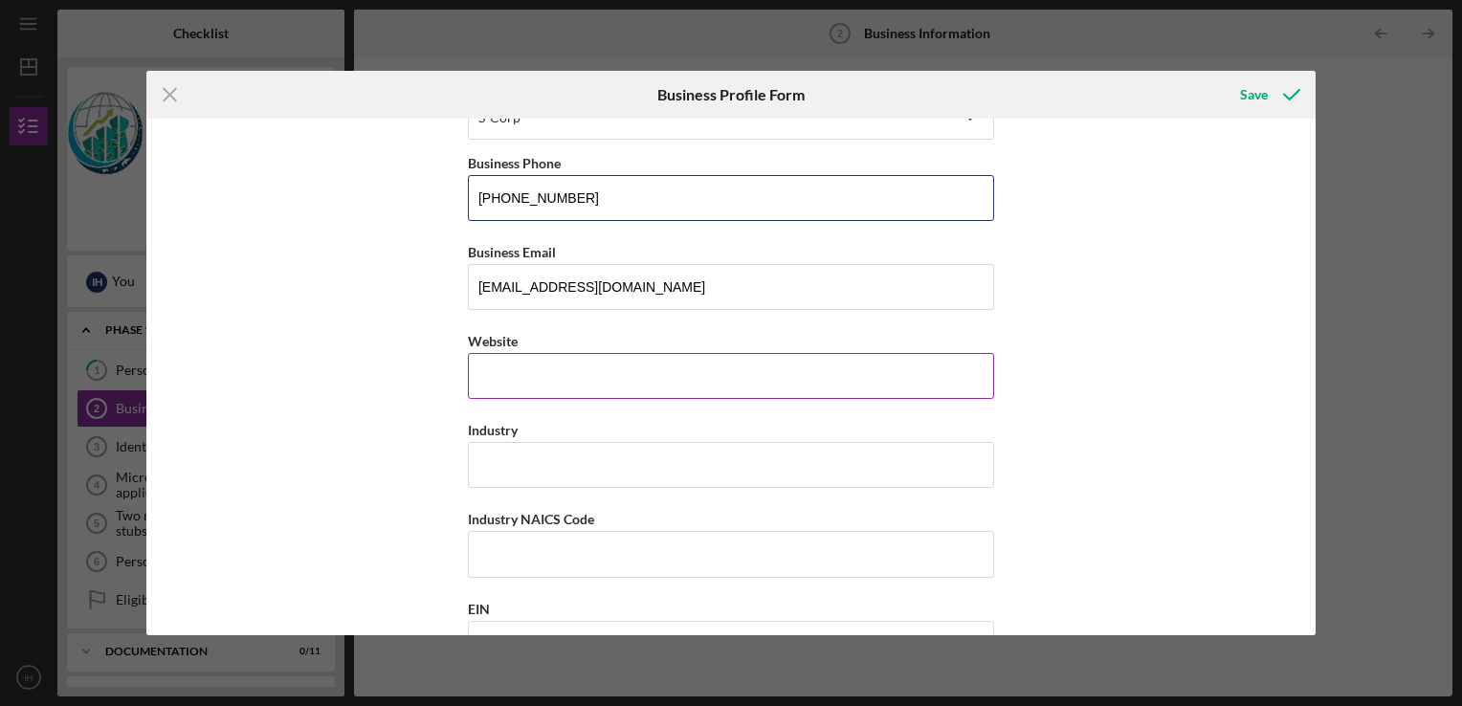
scroll to position [326, 0]
click at [530, 366] on input "Website" at bounding box center [731, 375] width 526 height 46
type input "n"
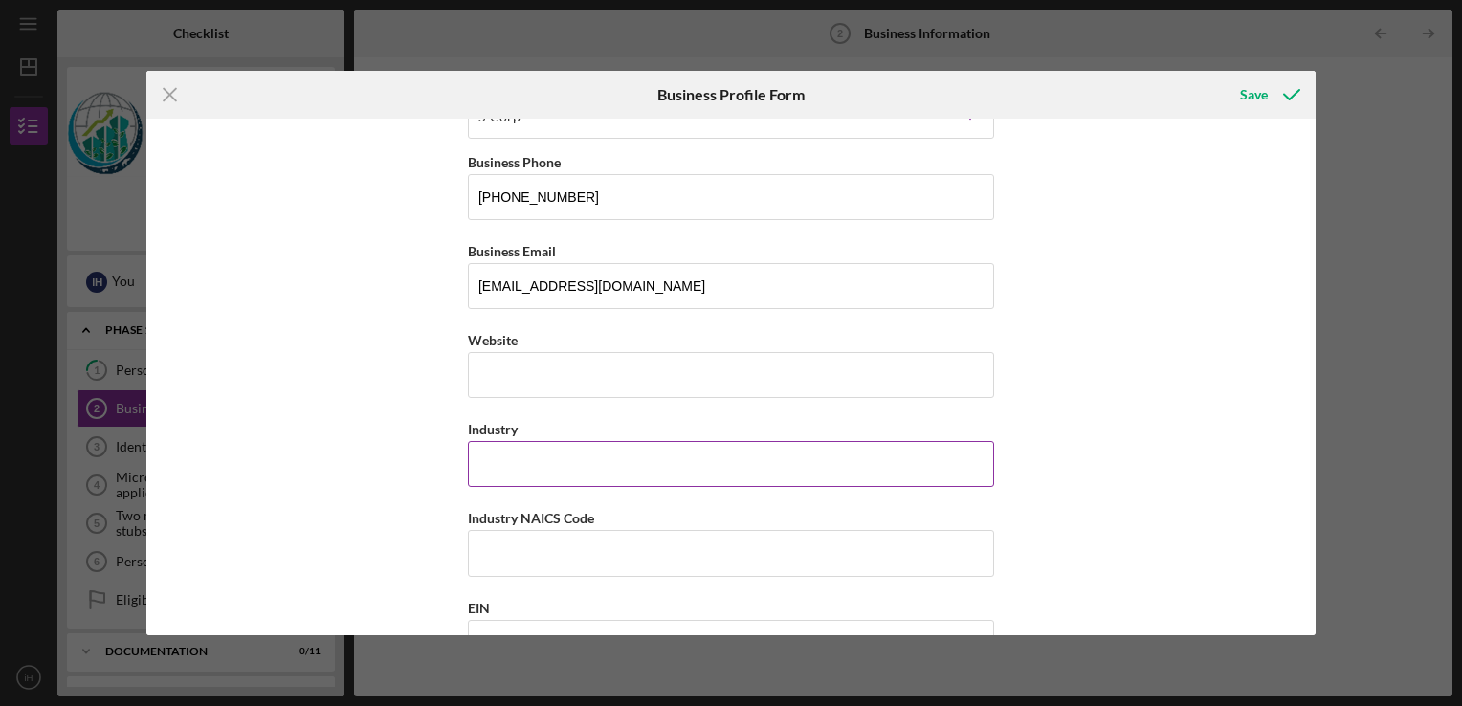
click at [501, 470] on input "Industry" at bounding box center [731, 464] width 526 height 46
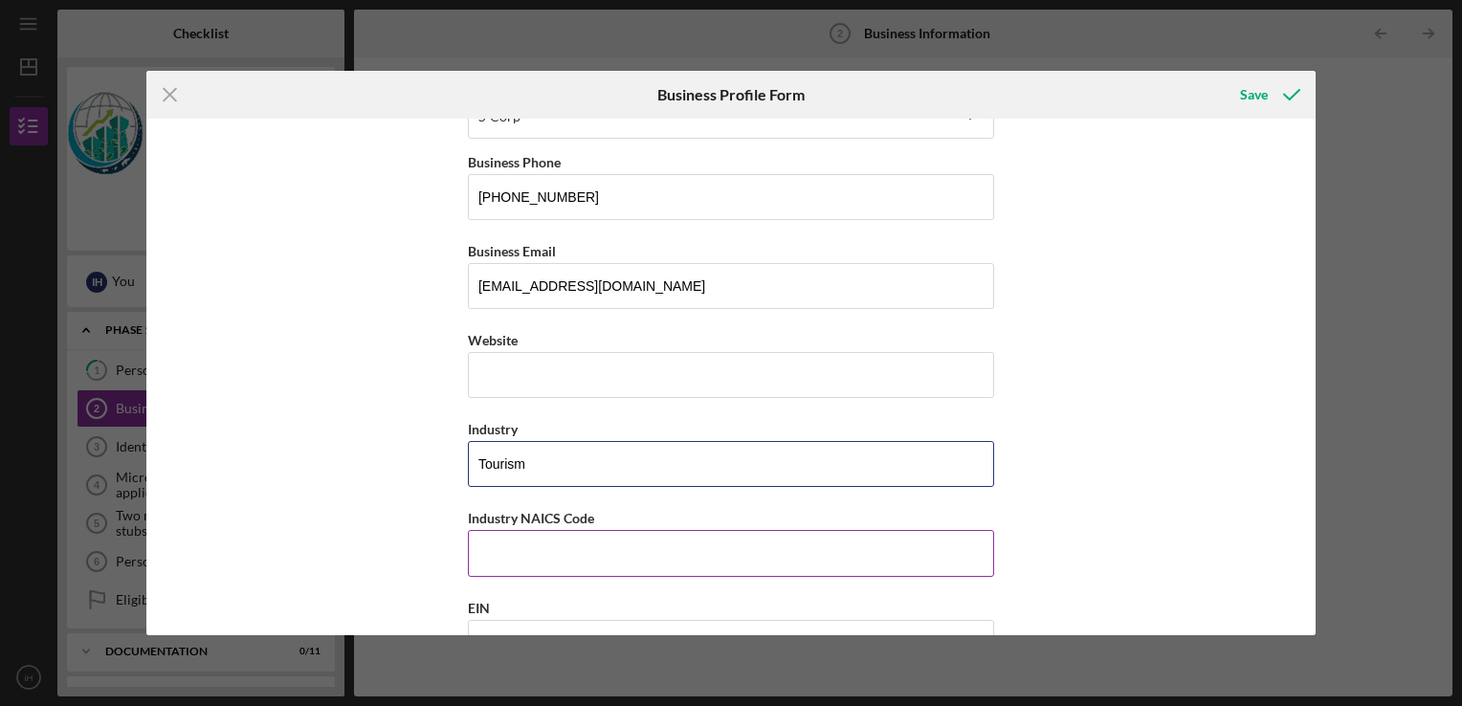
type input "Tourism"
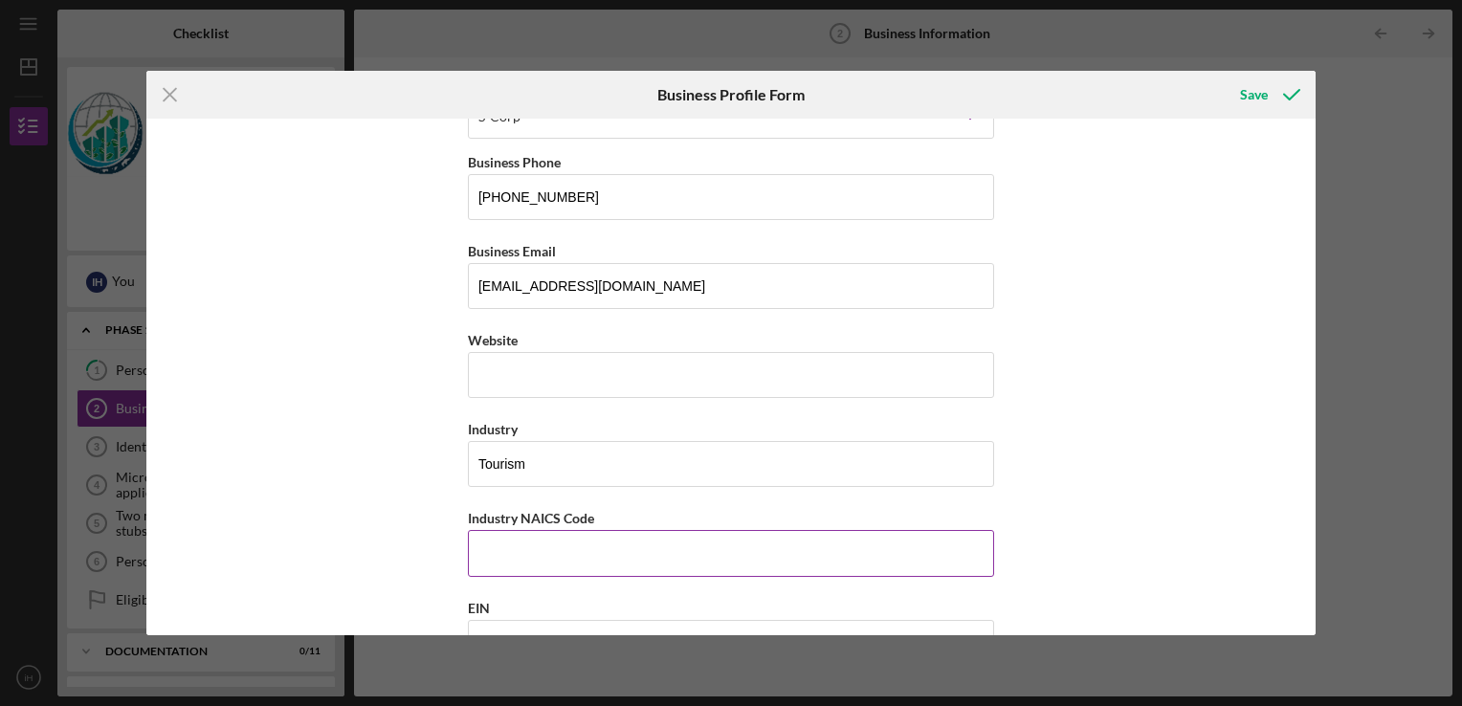
click at [563, 543] on input "Industry NAICS Code" at bounding box center [731, 553] width 526 height 46
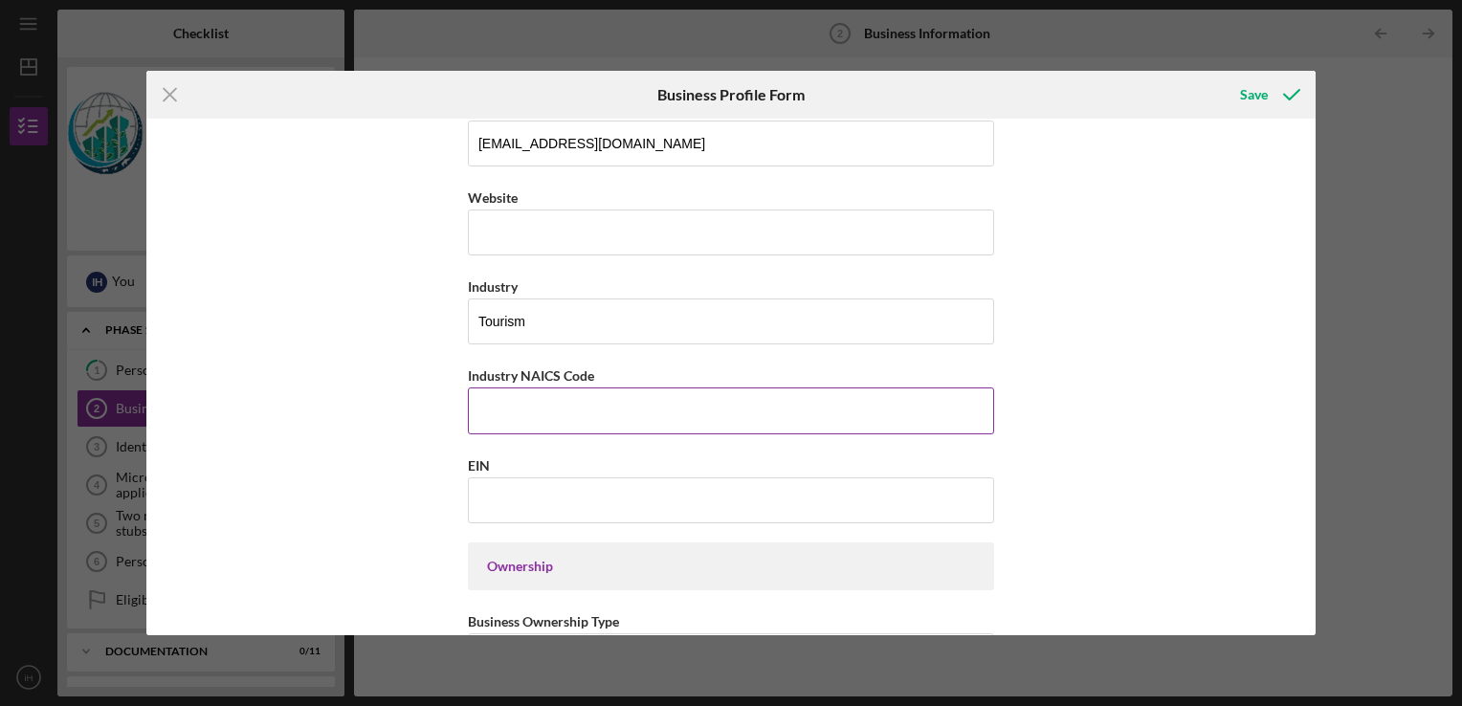
scroll to position [483, 0]
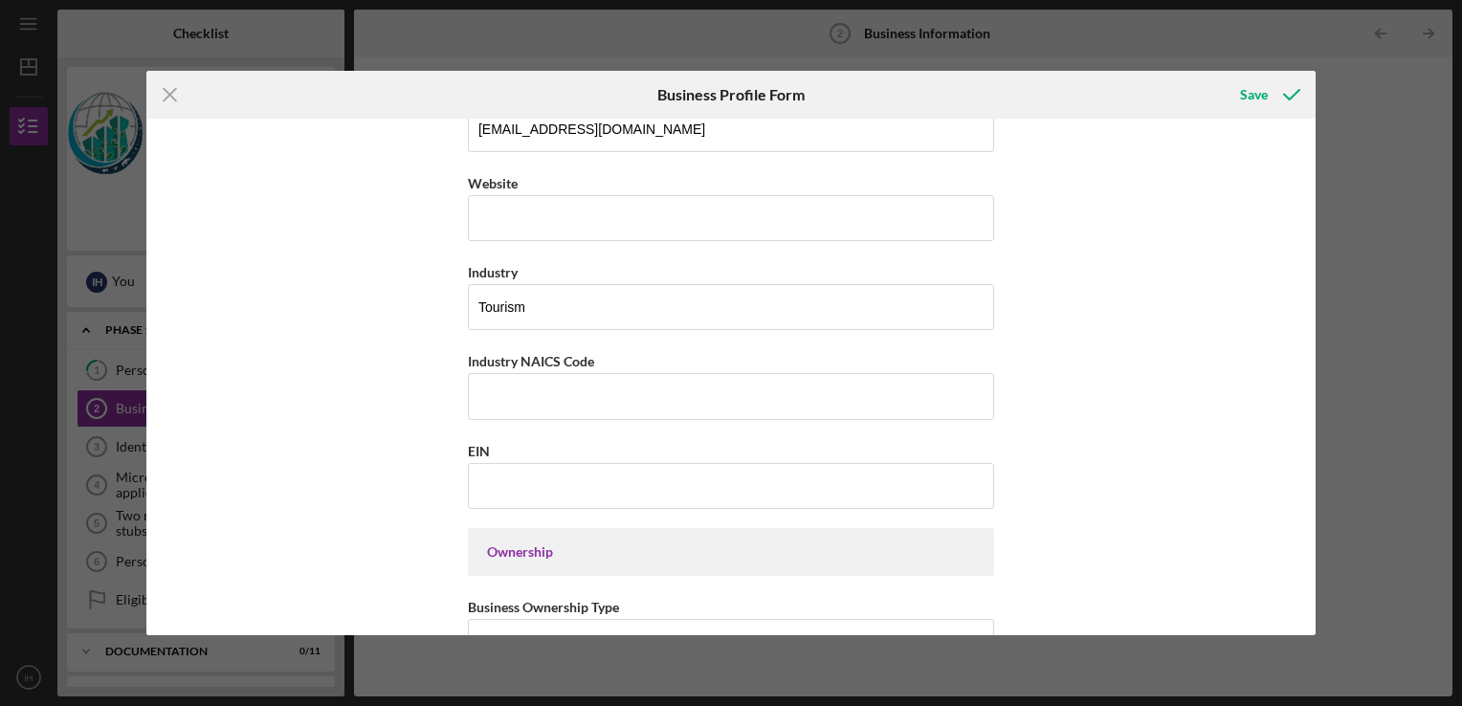
click at [572, 549] on div "Ownership" at bounding box center [731, 551] width 488 height 15
click at [526, 549] on div "Ownership" at bounding box center [731, 551] width 488 height 15
click at [500, 479] on input "EIN" at bounding box center [731, 486] width 526 height 46
type input "[US_EMPLOYER_IDENTIFICATION_NUMBER]"
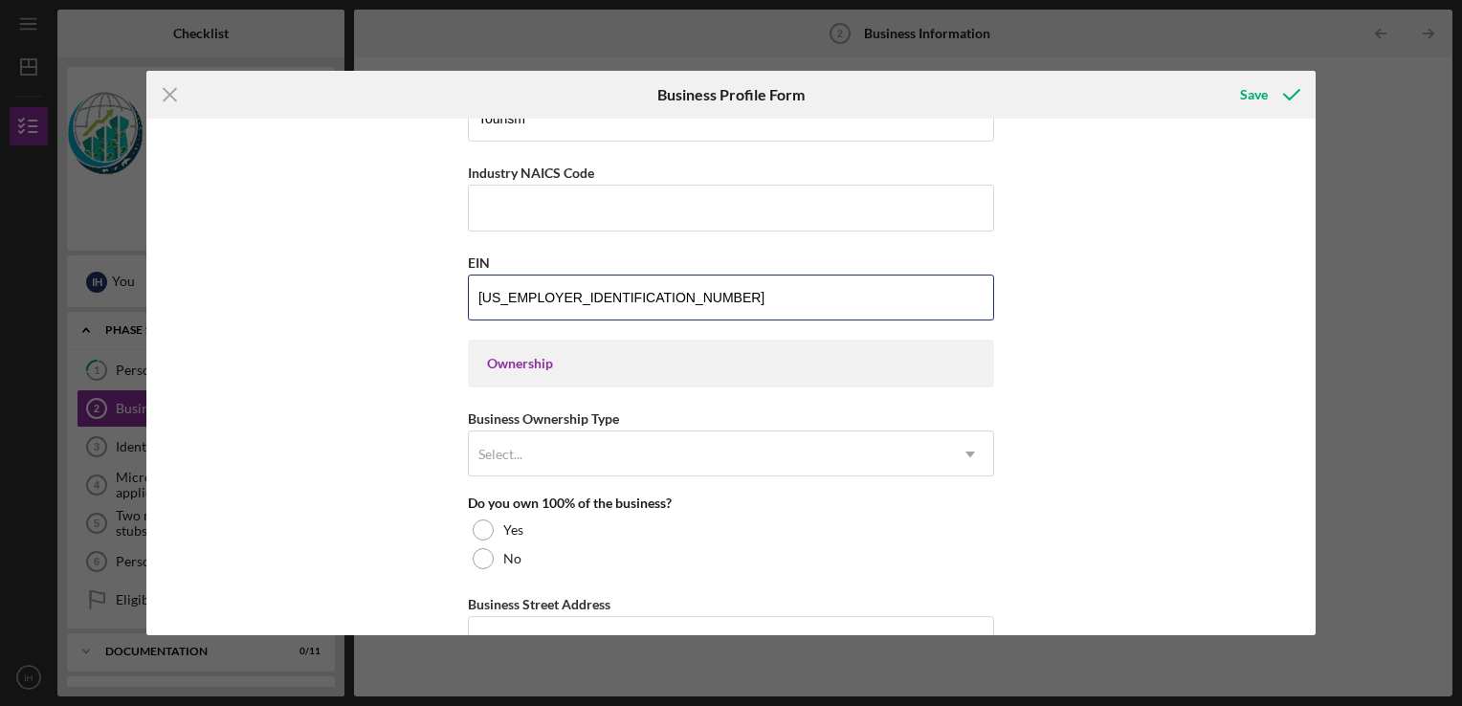
scroll to position [673, 0]
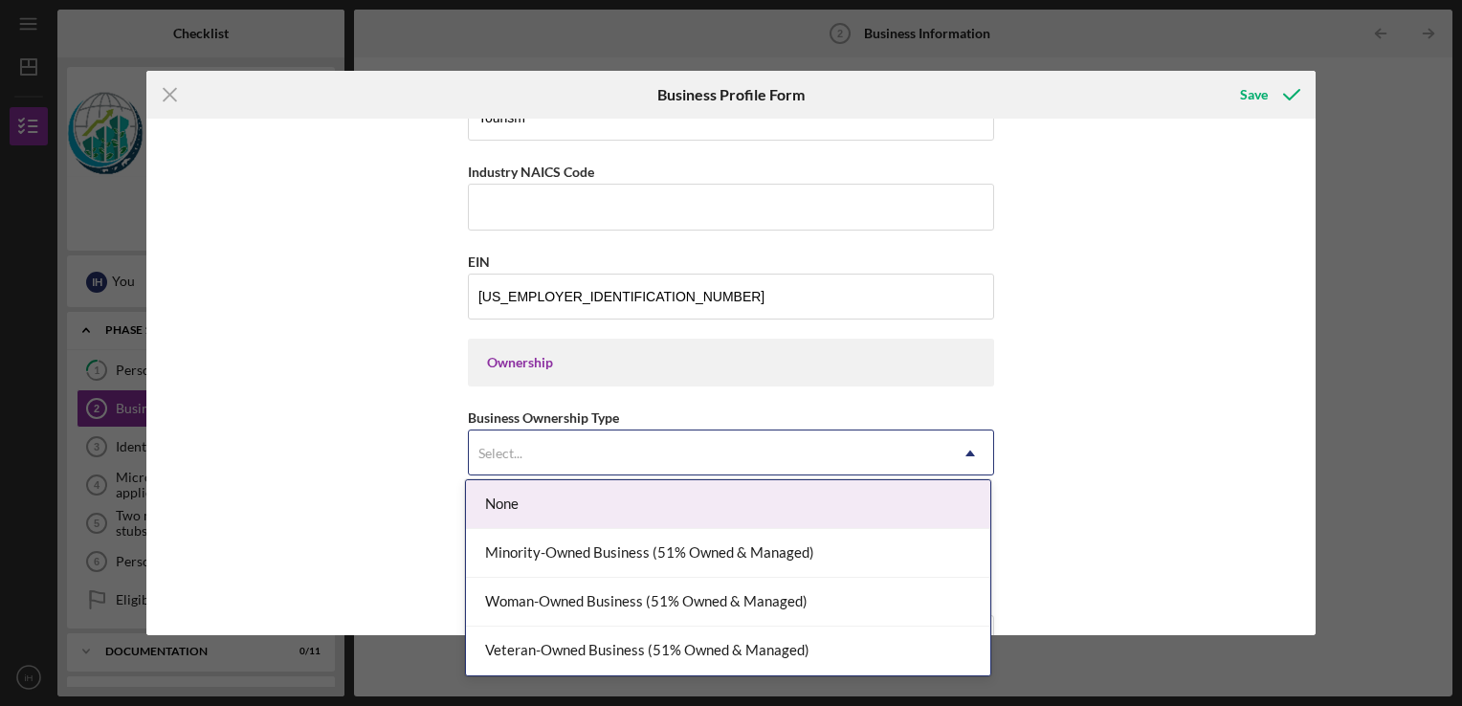
click at [964, 450] on icon "Icon/Dropdown Arrow" at bounding box center [970, 454] width 46 height 46
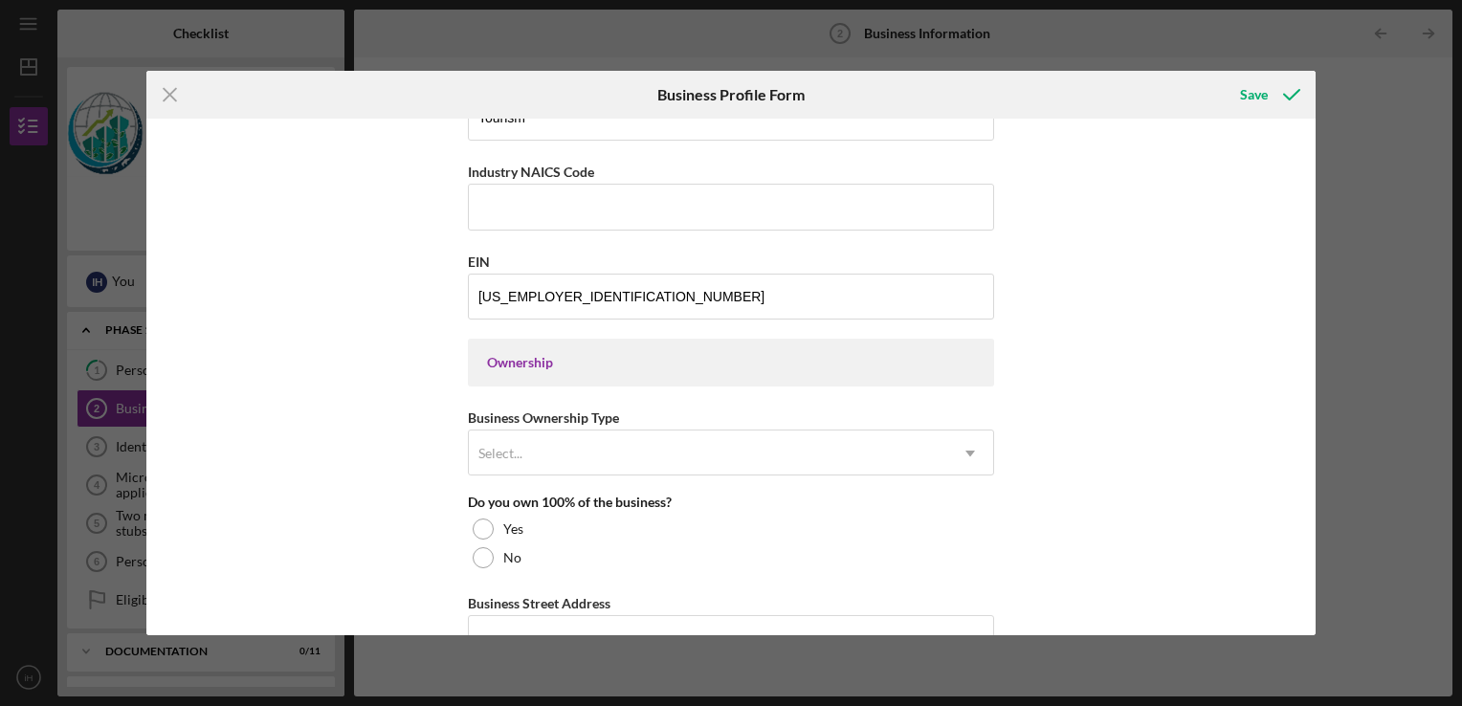
click at [704, 364] on div "Ownership" at bounding box center [731, 362] width 488 height 15
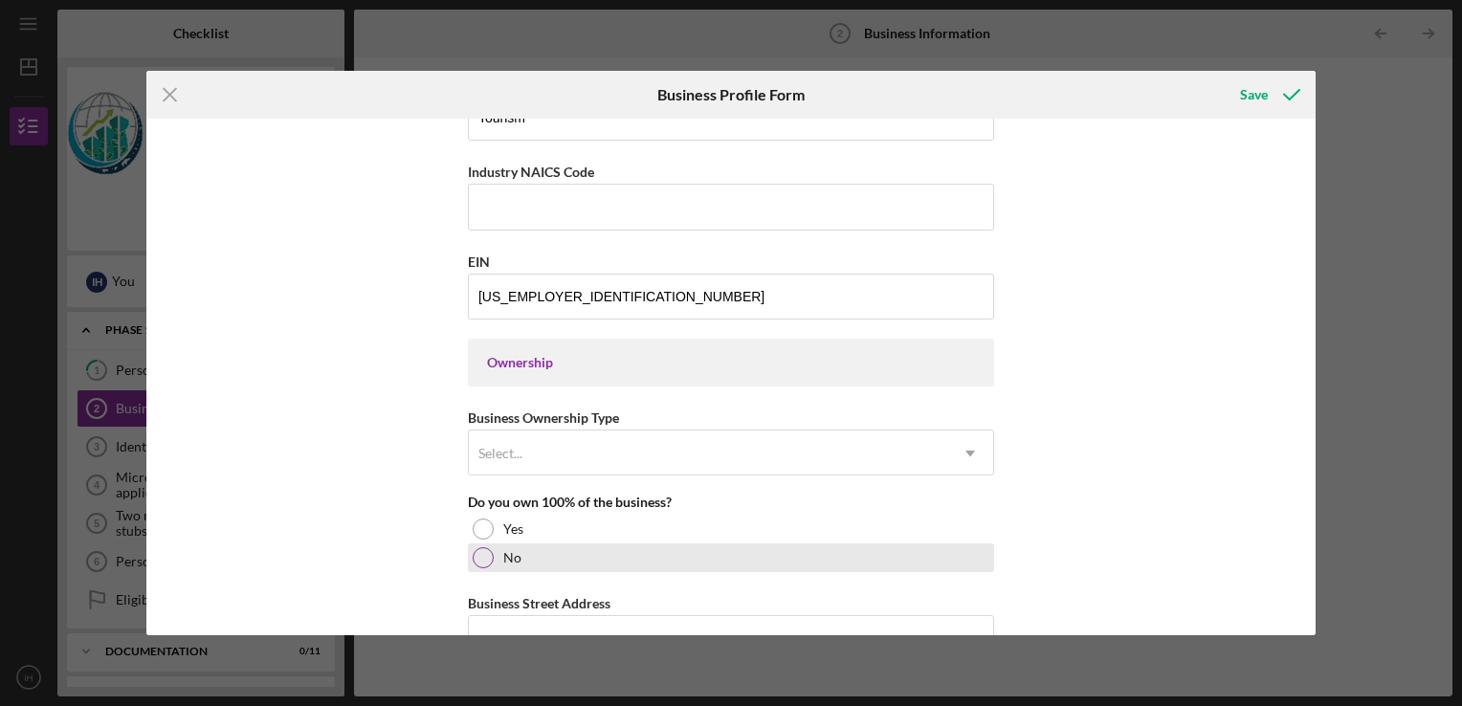
click at [485, 553] on div at bounding box center [483, 557] width 21 height 21
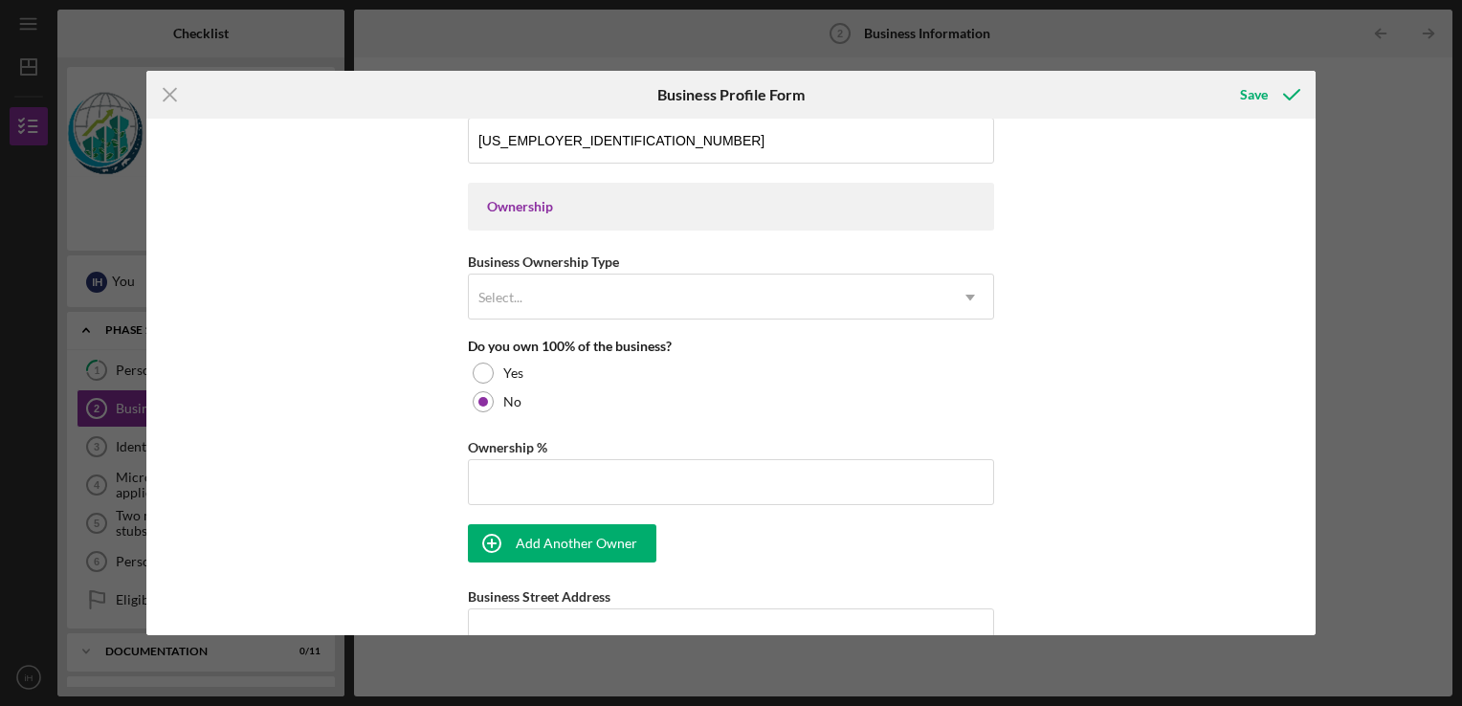
scroll to position [829, 0]
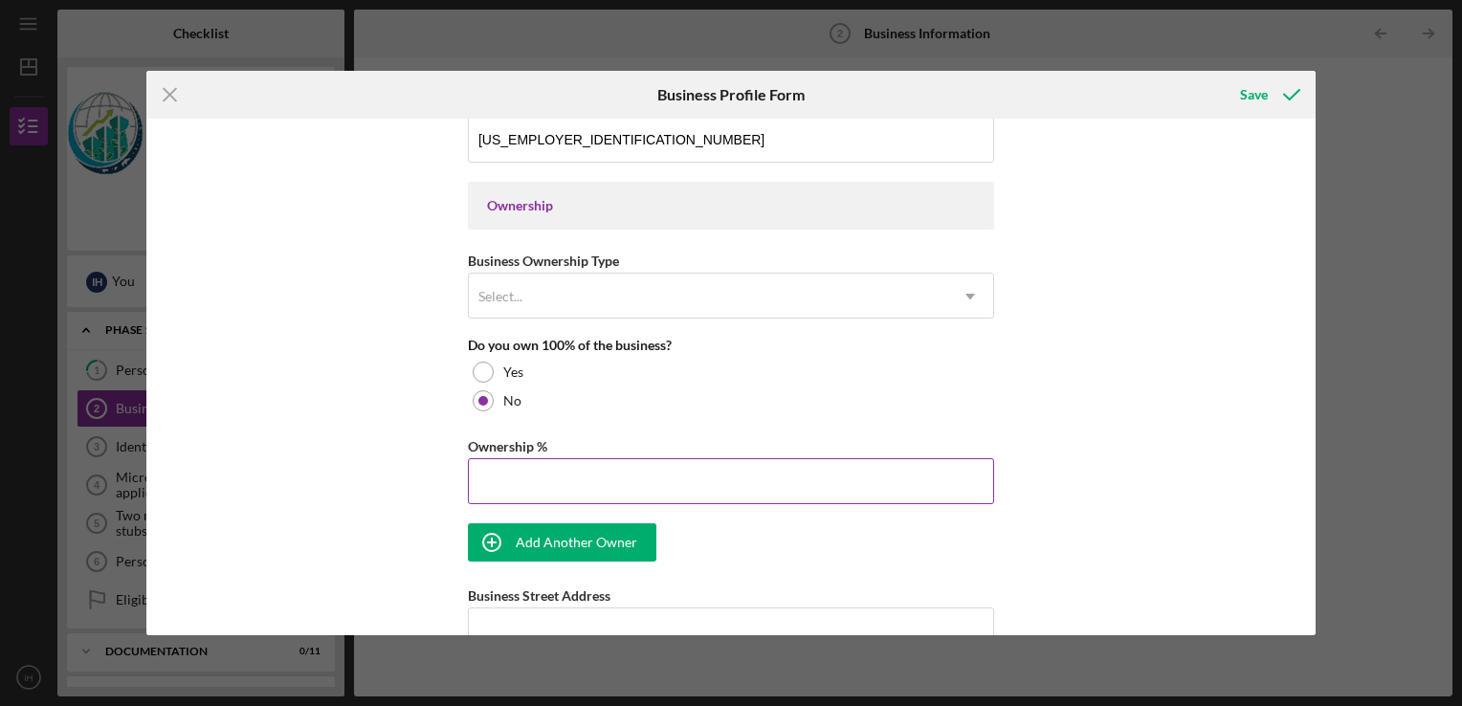
click at [586, 478] on input "Ownership %" at bounding box center [731, 481] width 526 height 46
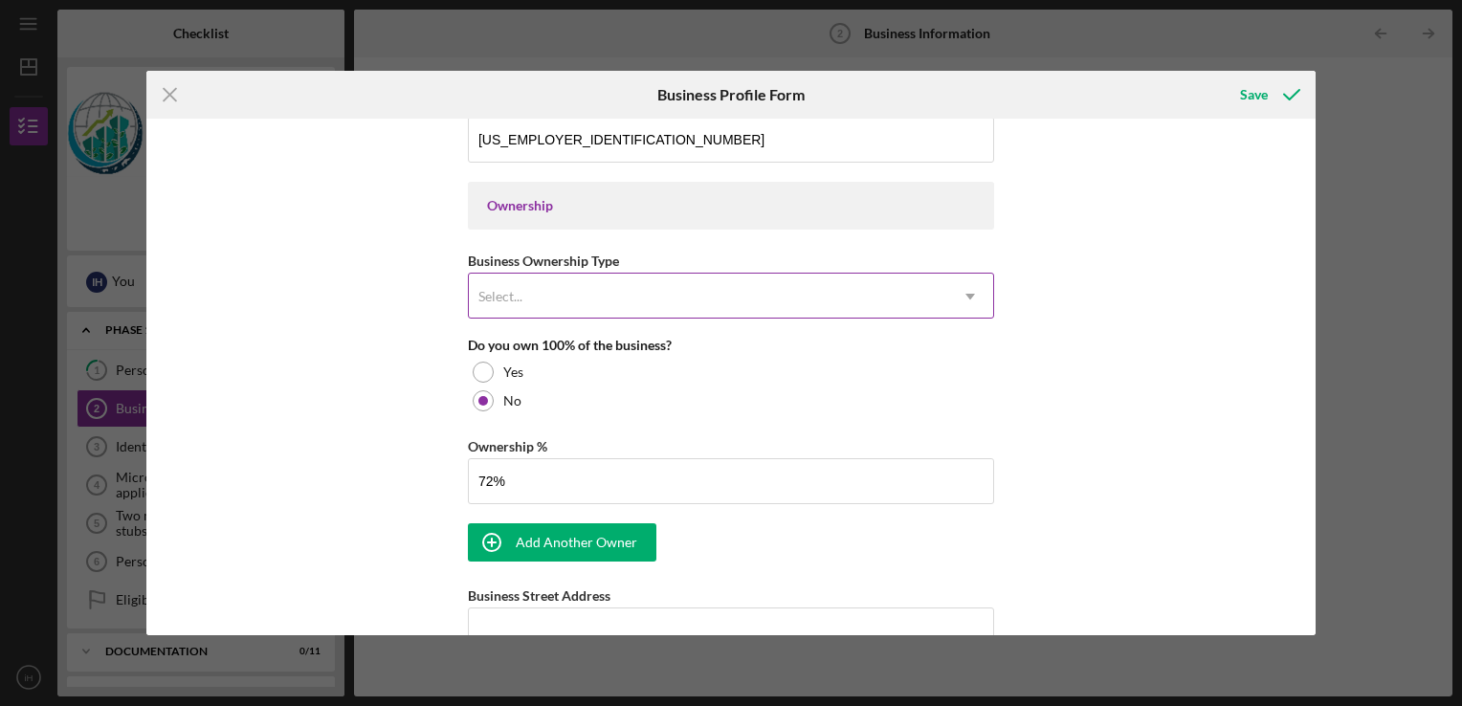
type input "72.00%"
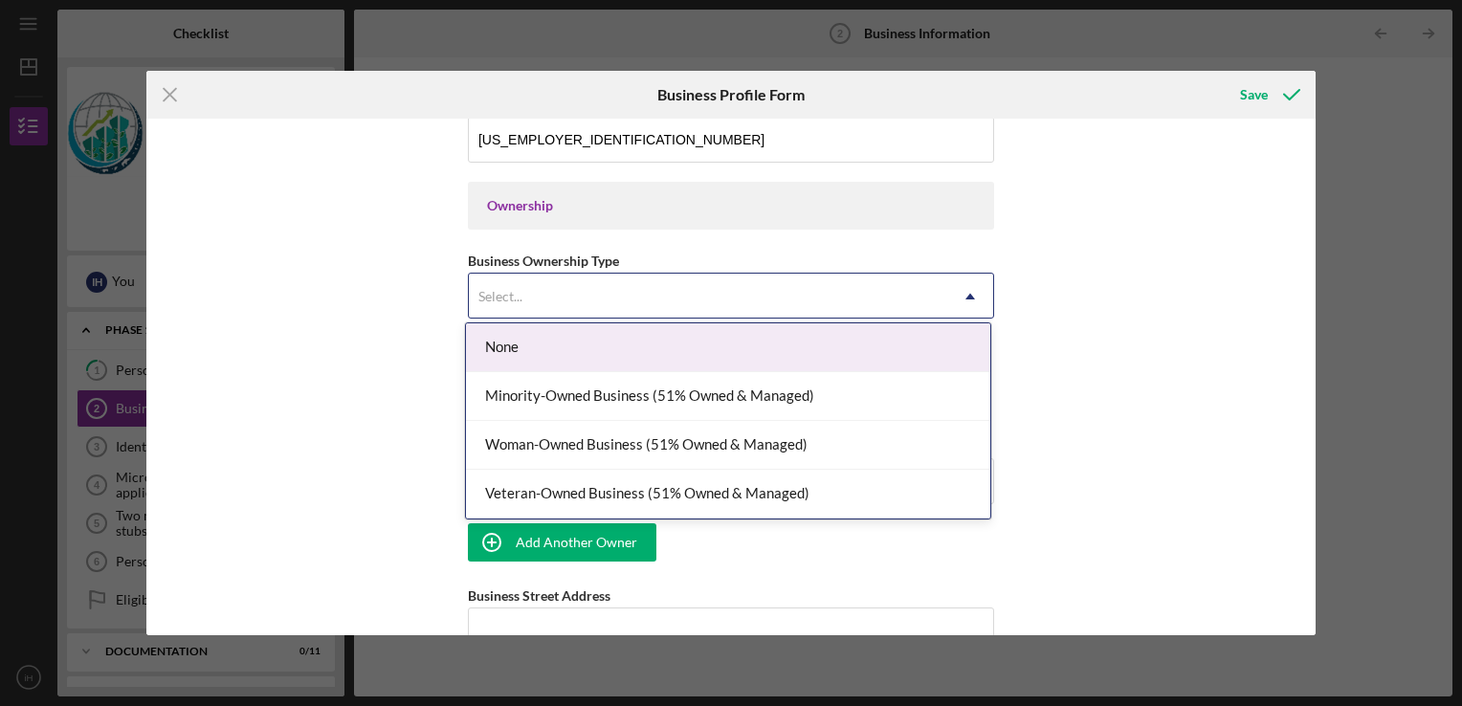
click at [962, 294] on icon "Icon/Dropdown Arrow" at bounding box center [970, 297] width 46 height 46
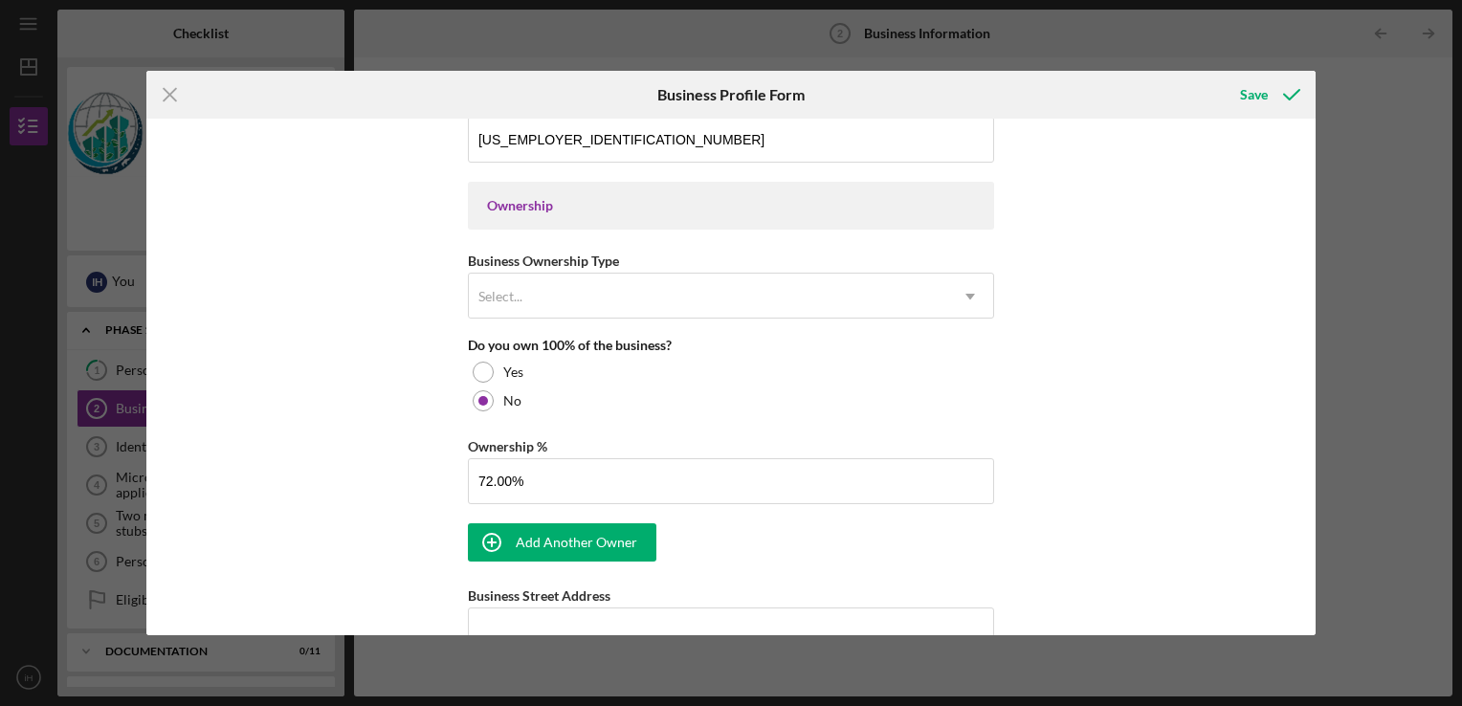
click at [775, 235] on div "Business Name BSEA, Inc. DBA BSEA Sunsports Business Start Date [DATE] Legal St…" at bounding box center [731, 342] width 526 height 2087
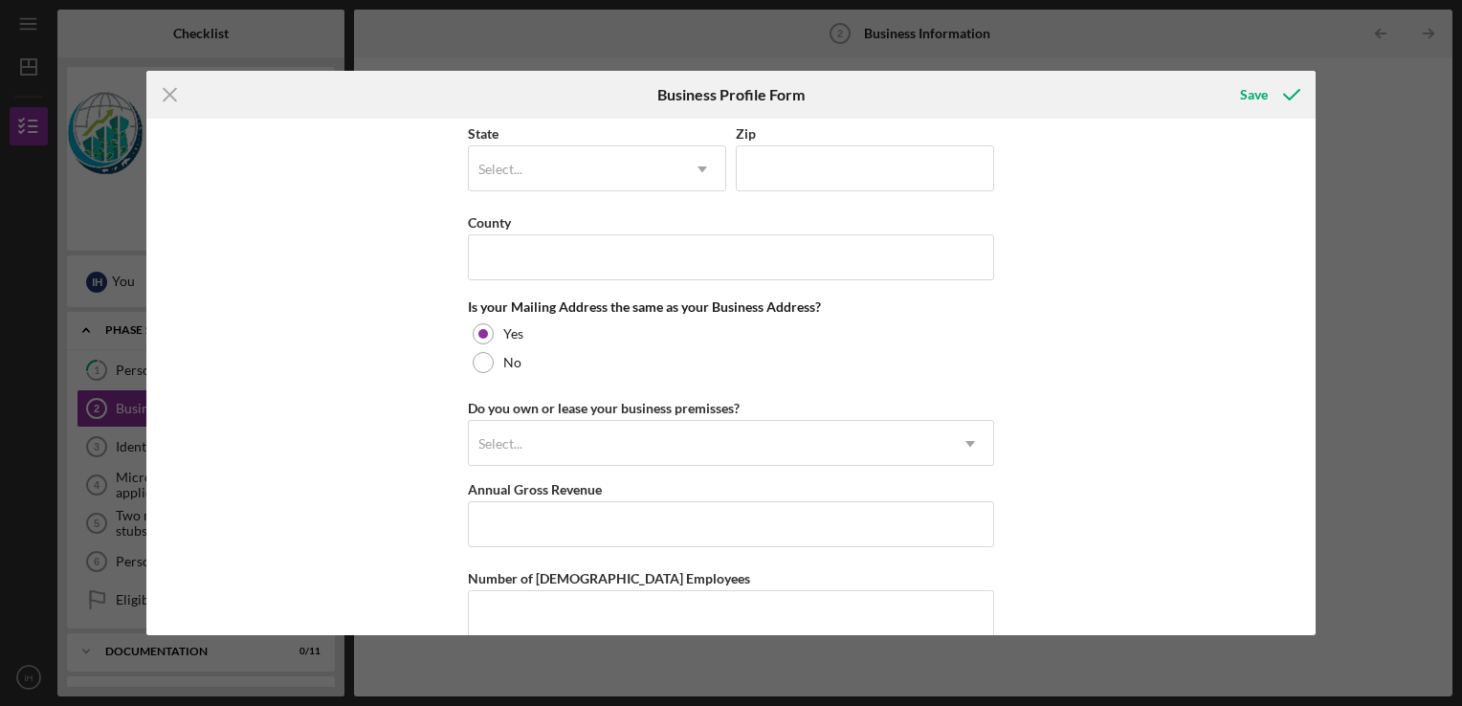
scroll to position [1472, 0]
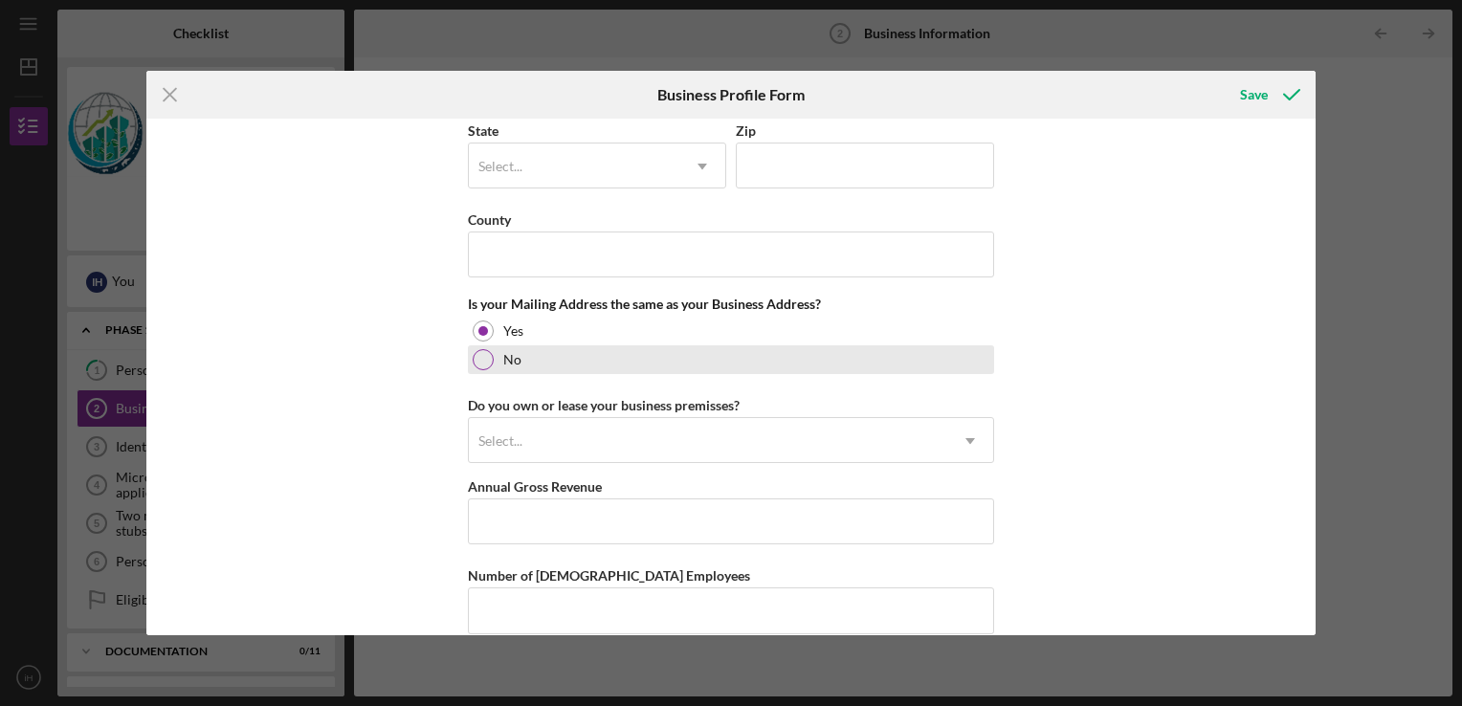
click at [481, 349] on div at bounding box center [483, 359] width 21 height 21
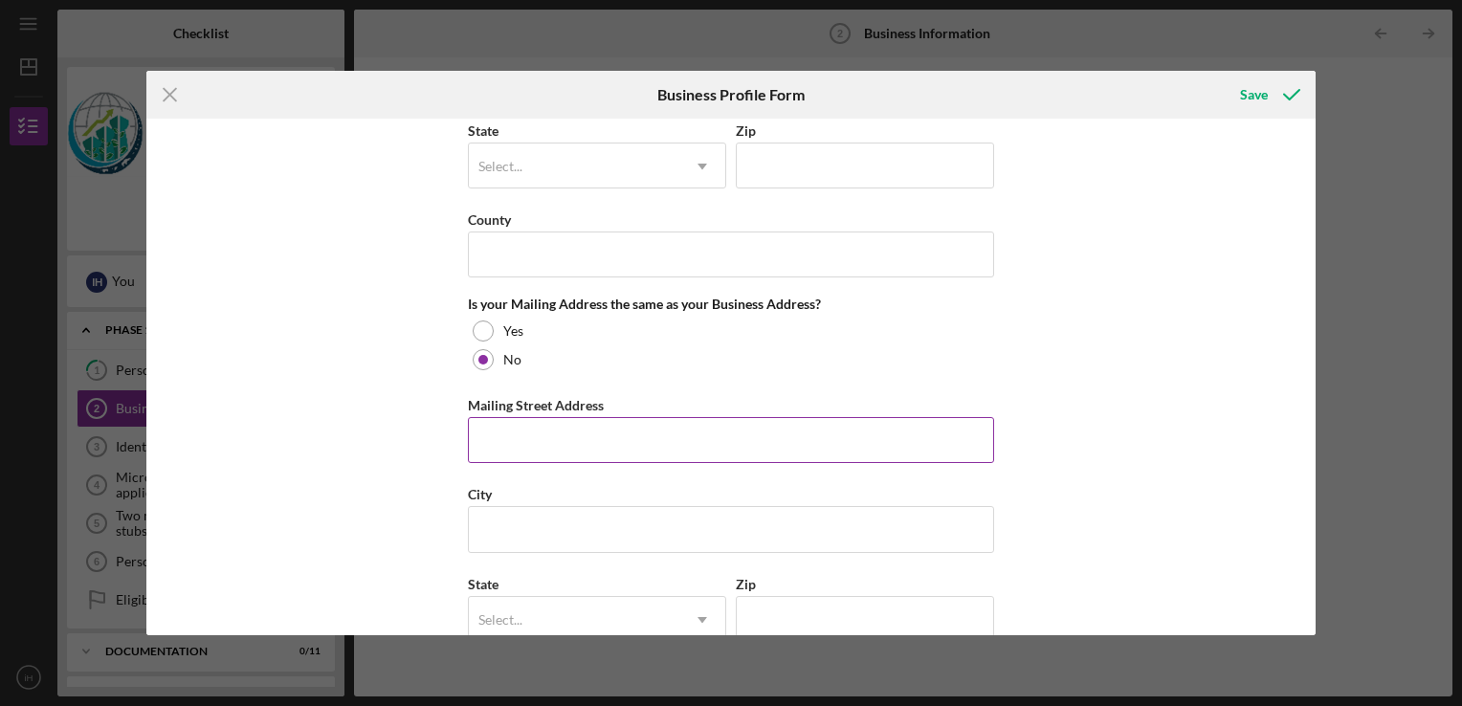
click at [561, 425] on input "Mailing Street Address" at bounding box center [731, 440] width 526 height 46
type input "PMB 789 P O Box 10000"
type input "Saipan"
type input "96950"
type input "MP"
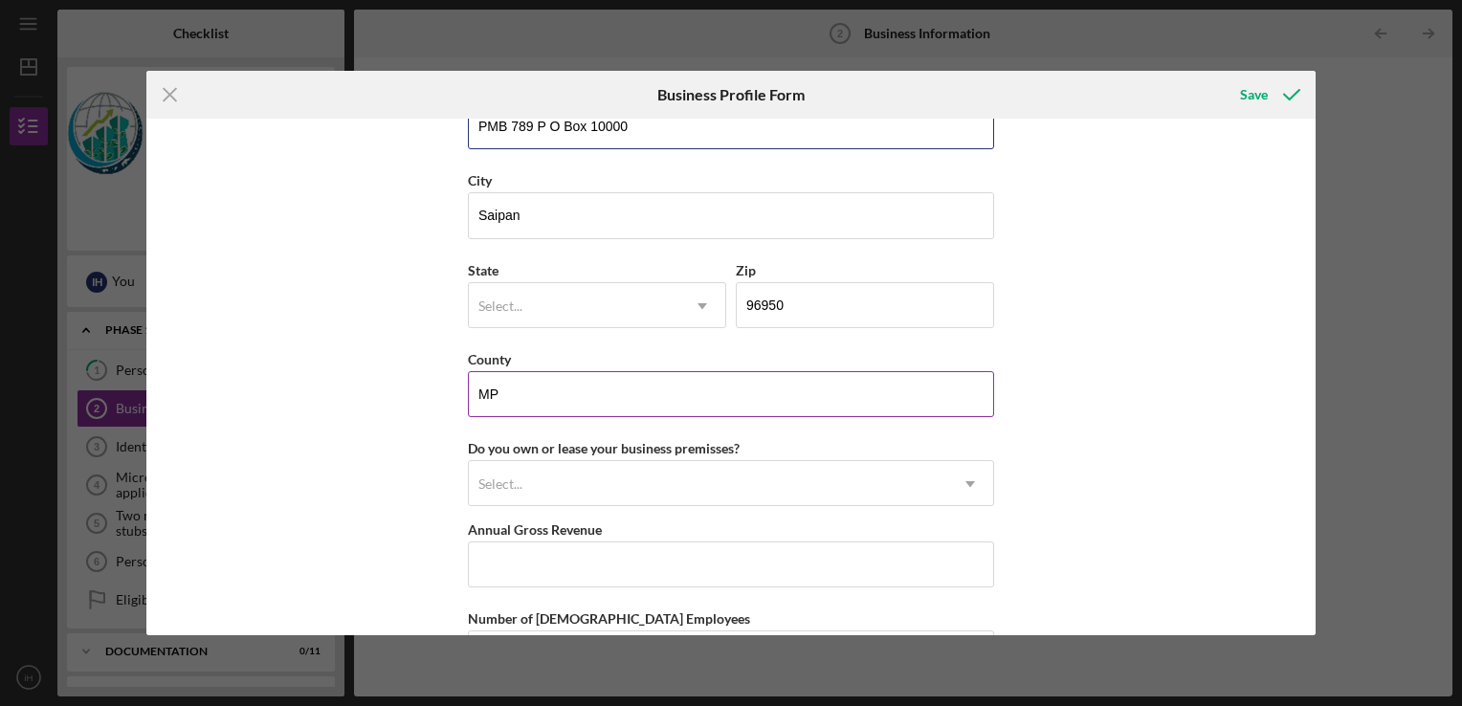
scroll to position [1788, 0]
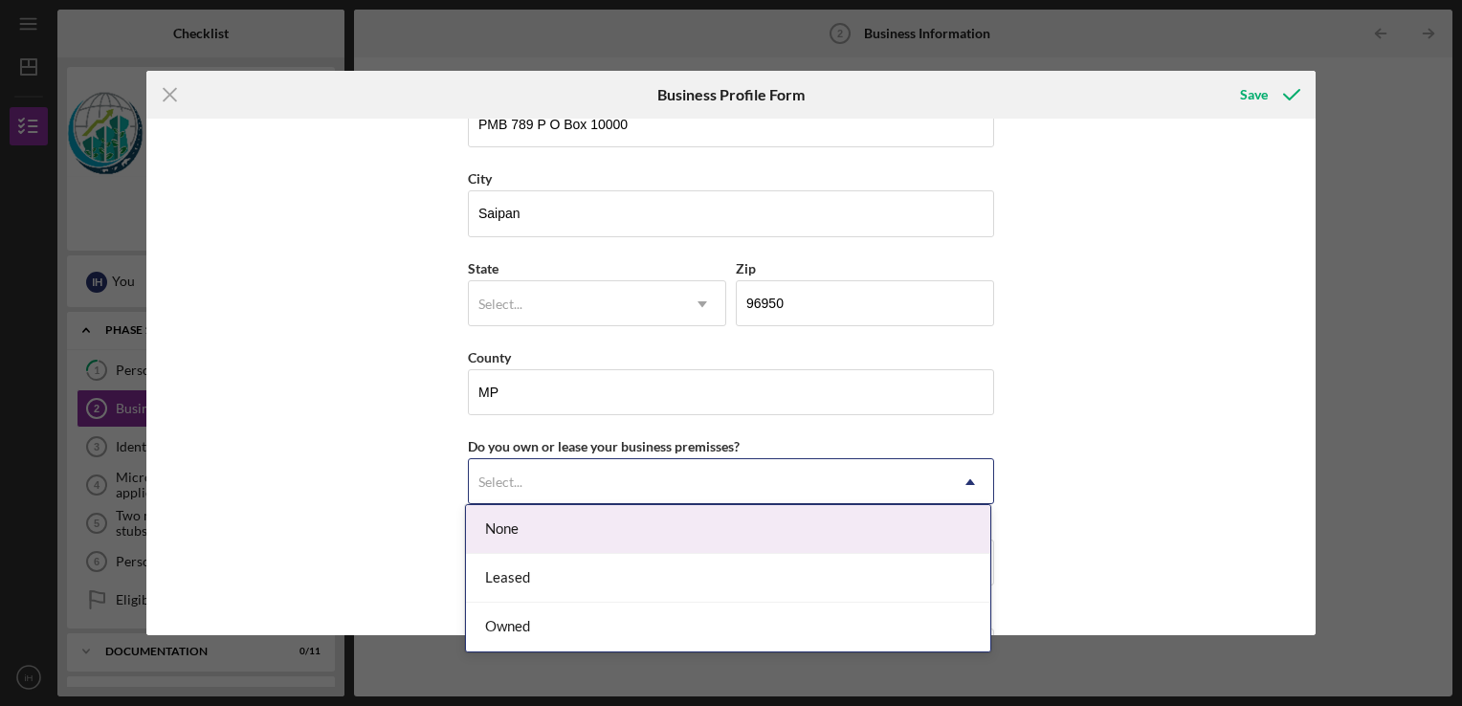
click at [962, 469] on icon "Icon/Dropdown Arrow" at bounding box center [970, 482] width 46 height 46
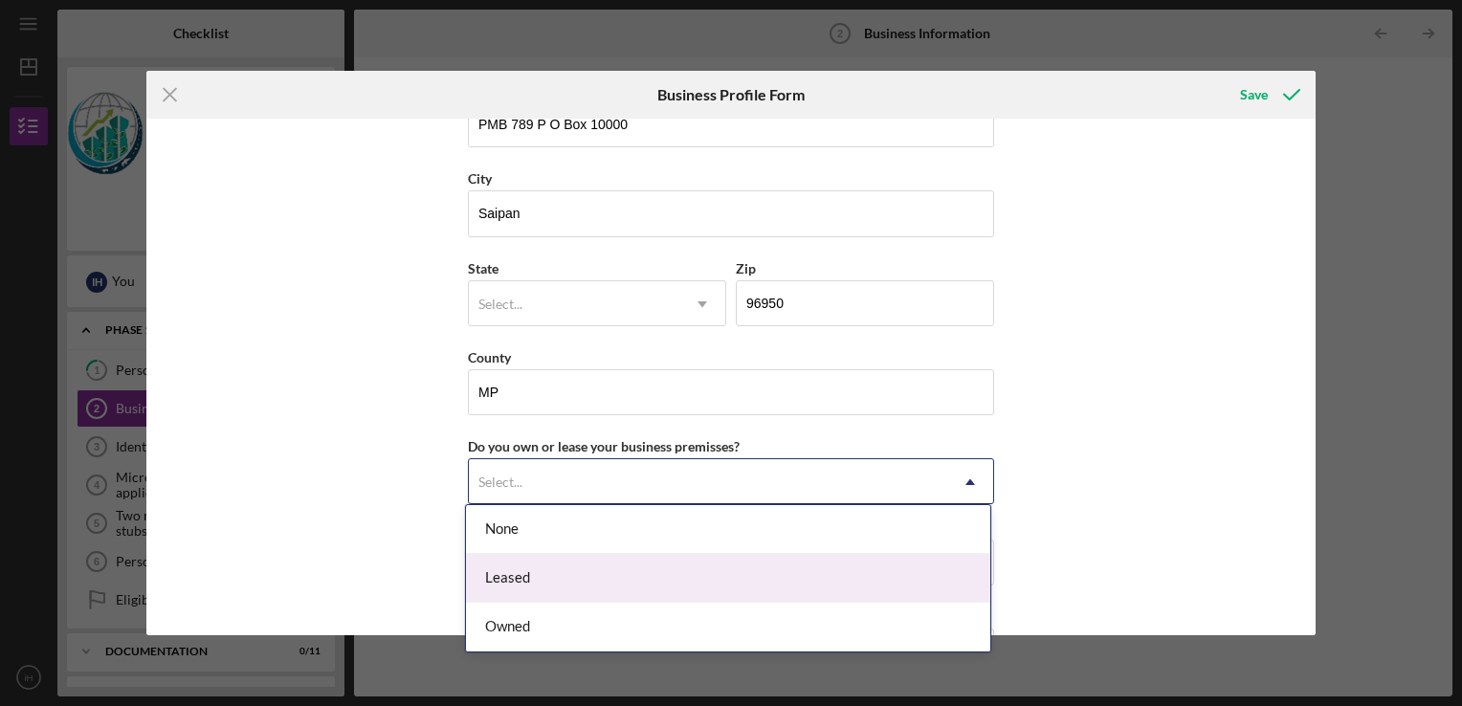
click at [796, 588] on div "Leased" at bounding box center [728, 578] width 524 height 49
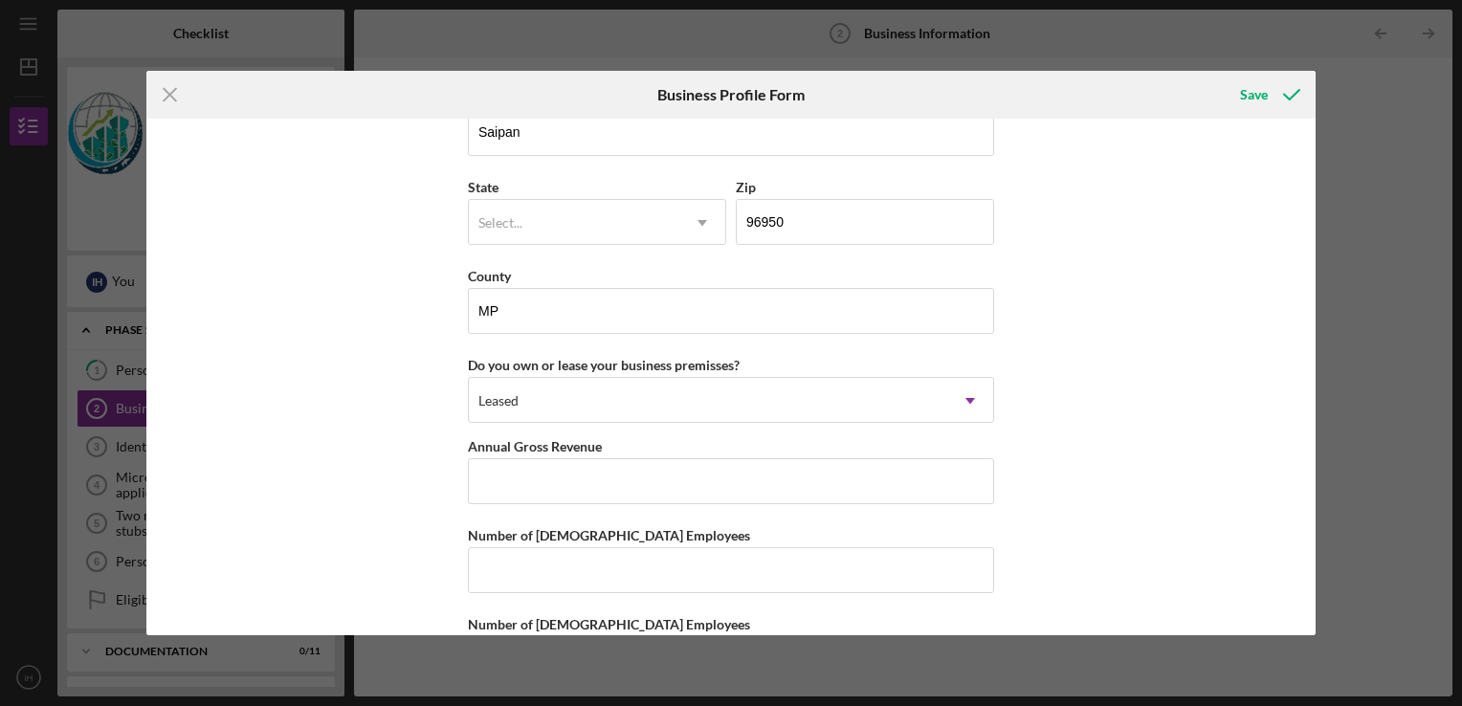
scroll to position [1876, 0]
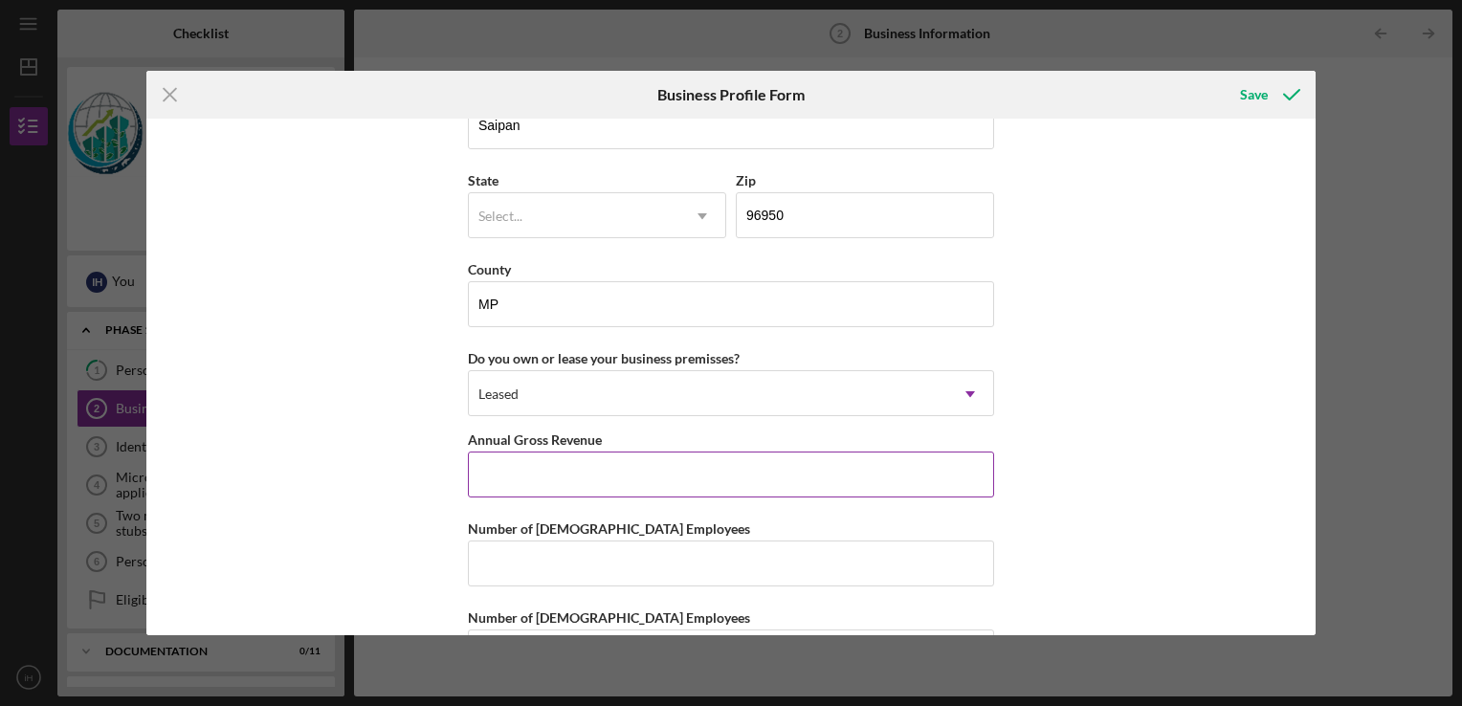
click at [586, 474] on input "Annual Gross Revenue" at bounding box center [731, 475] width 526 height 46
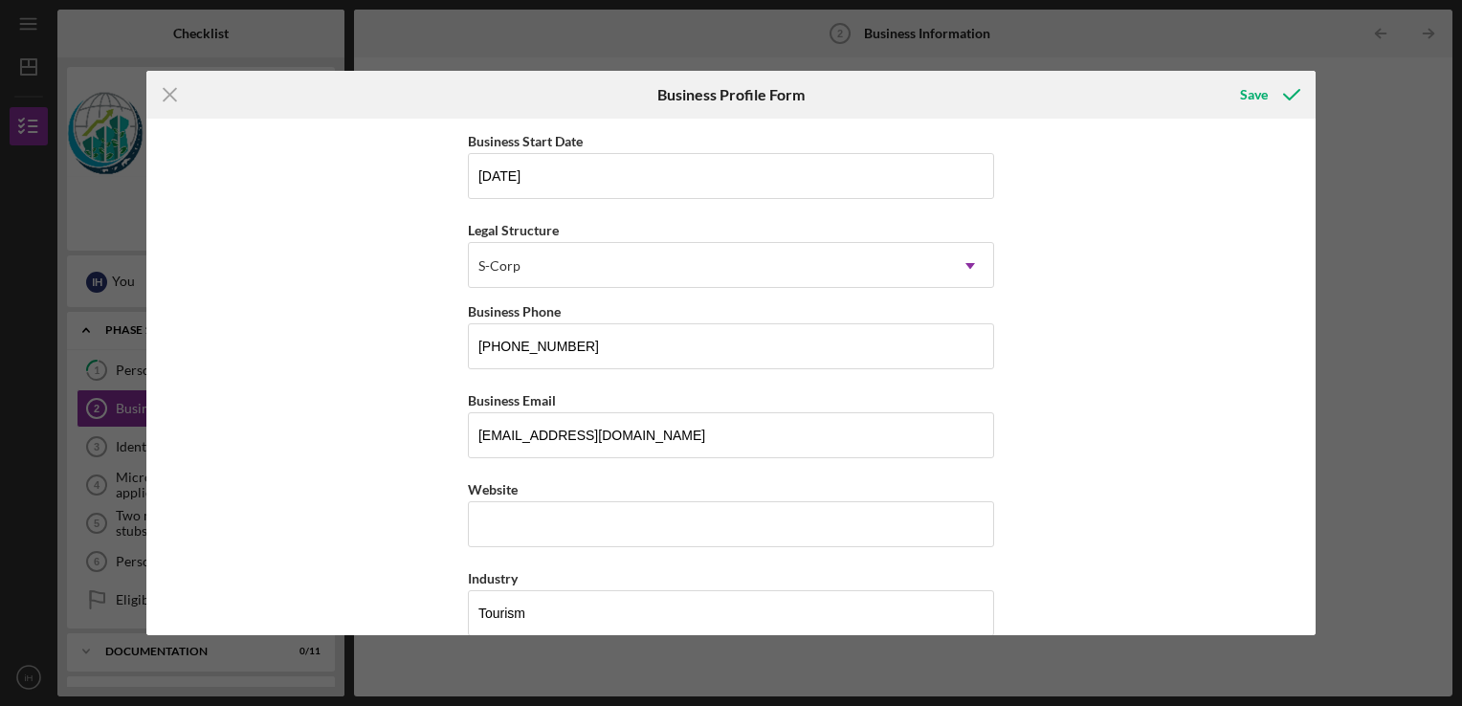
scroll to position [0, 0]
